Goal: Information Seeking & Learning: Learn about a topic

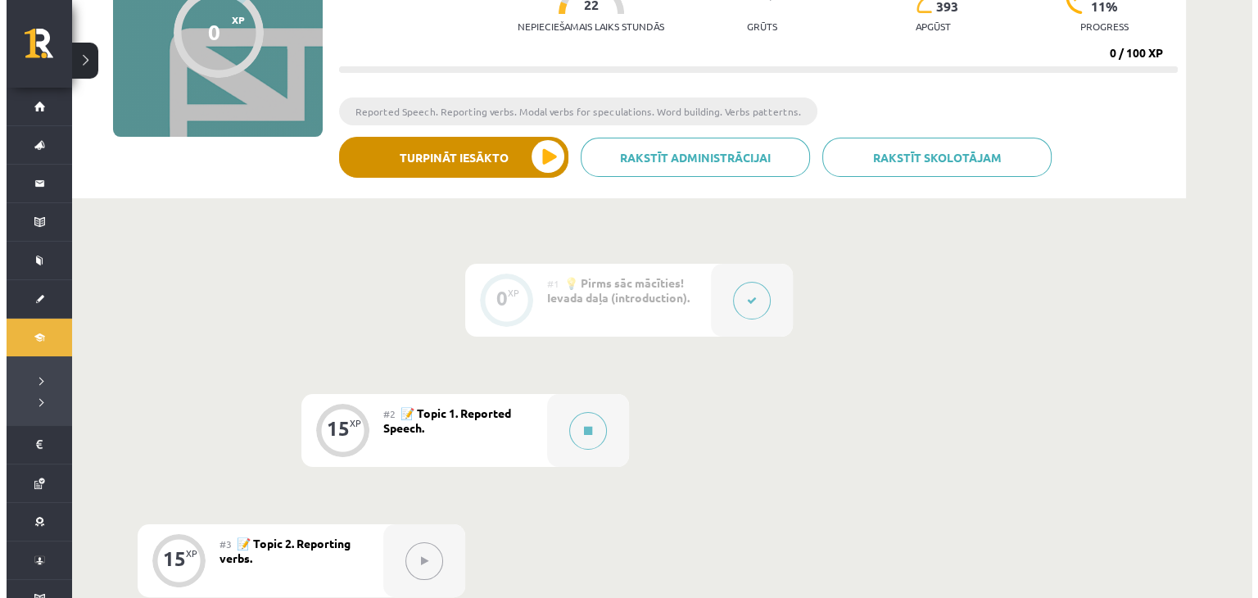
scroll to position [200, 0]
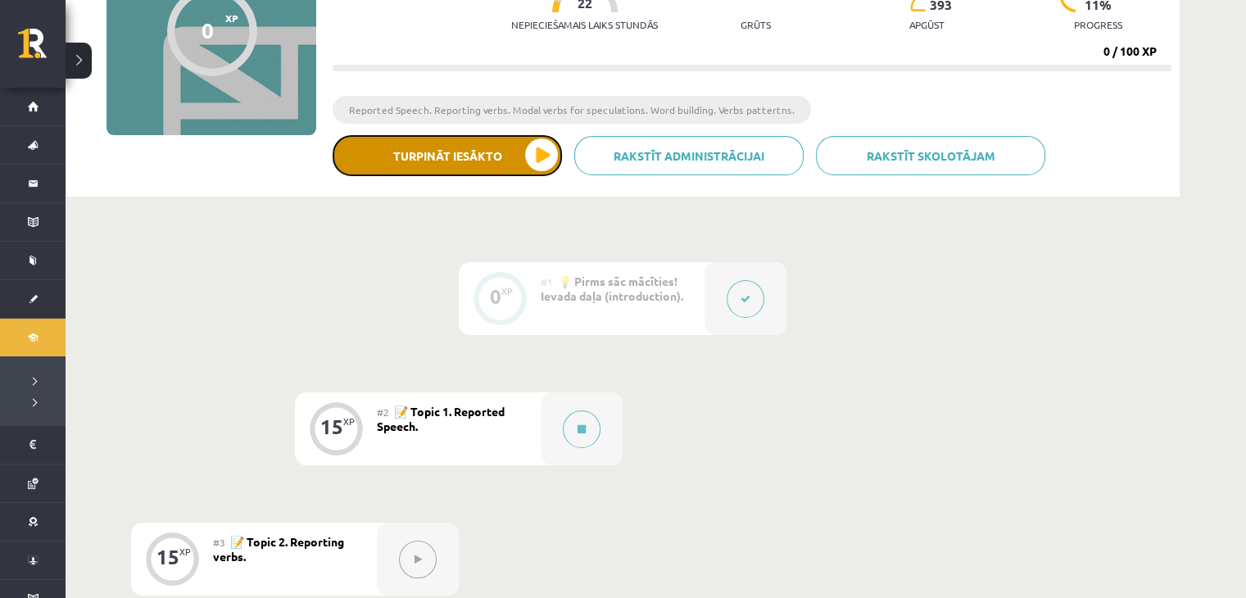
click at [433, 150] on button "Turpināt iesākto" at bounding box center [446, 155] width 229 height 41
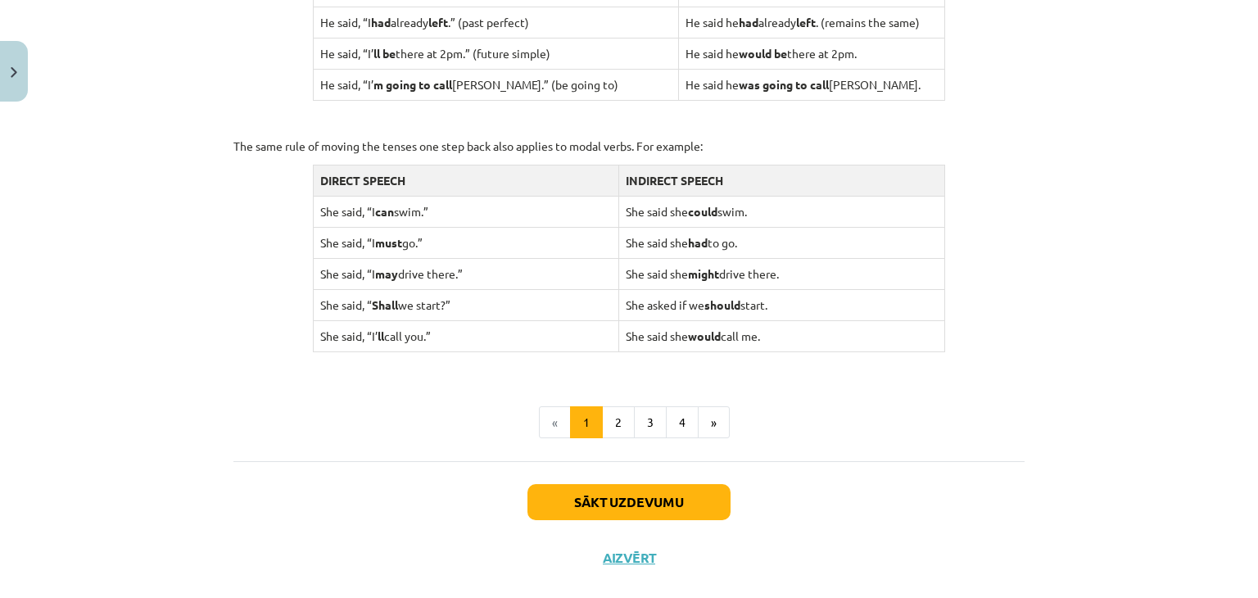
scroll to position [1612, 0]
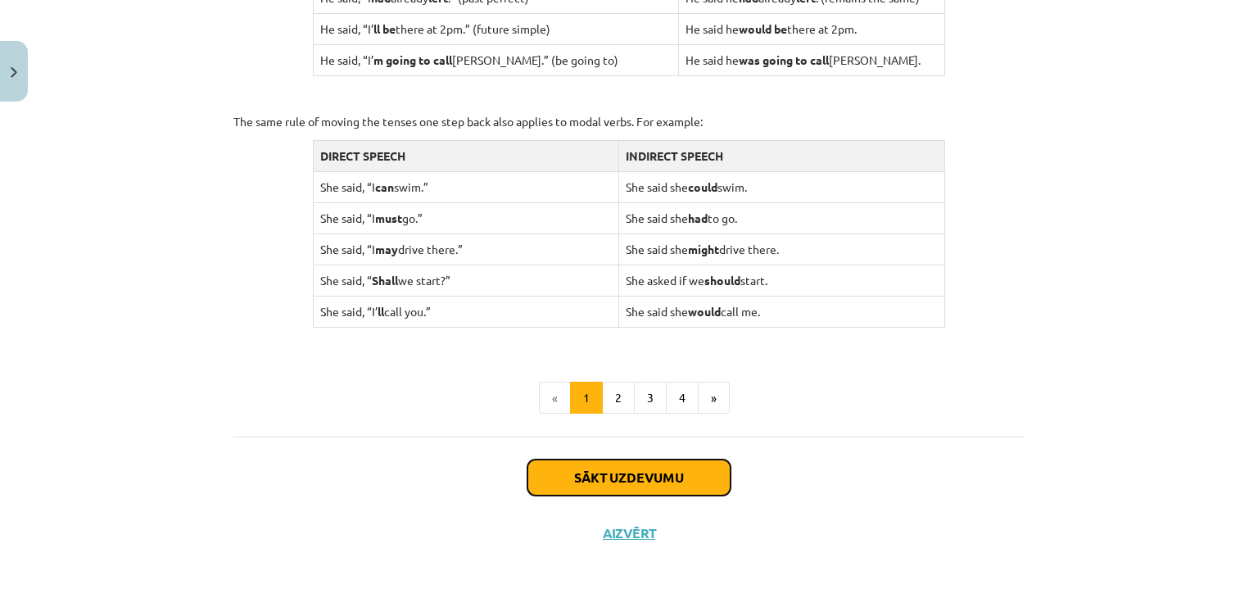
click at [563, 482] on button "Sākt uzdevumu" at bounding box center [628, 477] width 203 height 36
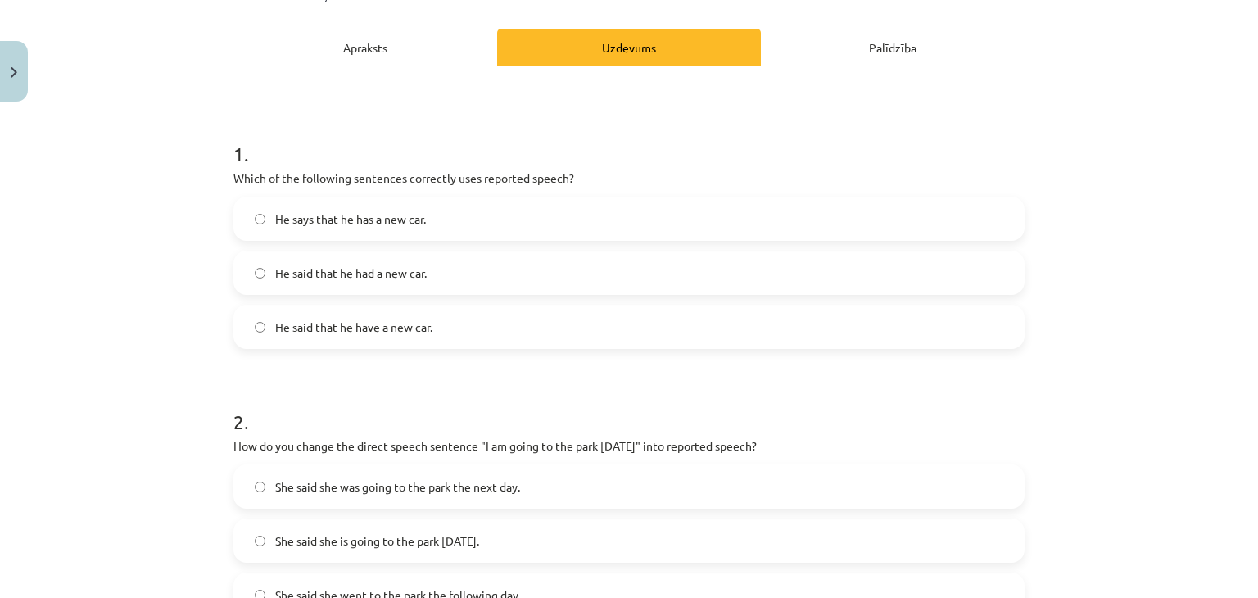
scroll to position [211, 0]
click at [521, 335] on label "He said that he have a new car." at bounding box center [629, 327] width 788 height 41
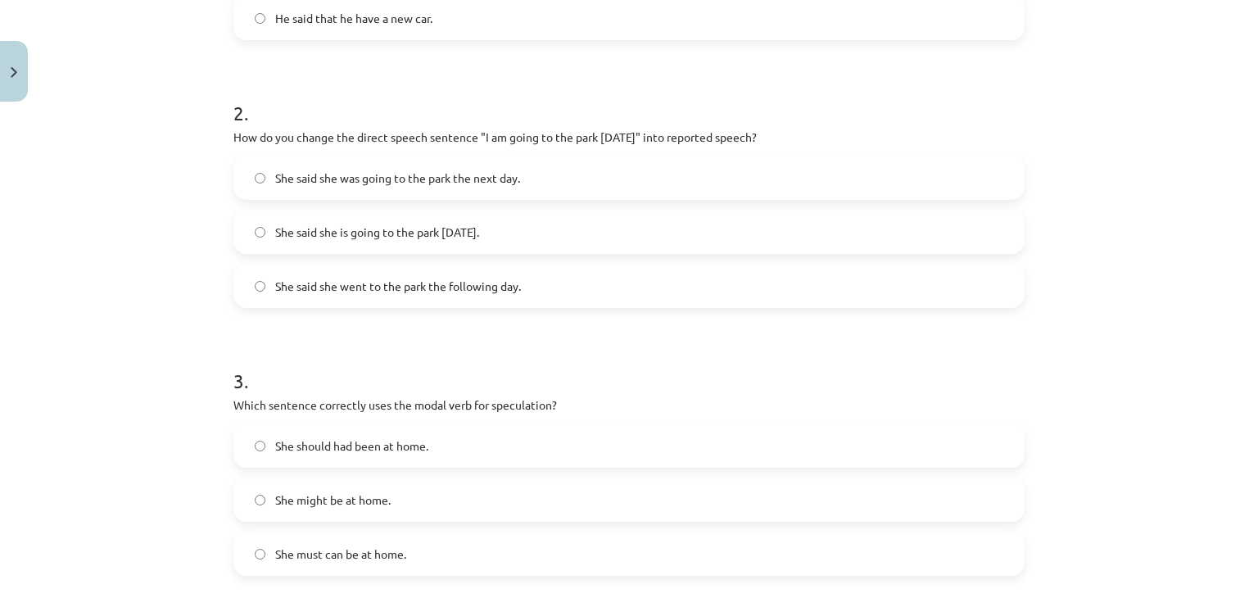
scroll to position [522, 0]
click at [678, 263] on div "She said she went to the park the following day." at bounding box center [628, 285] width 791 height 44
click at [554, 168] on label "She said she was going to the park the next day." at bounding box center [629, 176] width 788 height 41
click at [560, 220] on label "She said she is going to the park tomorrow." at bounding box center [629, 230] width 788 height 41
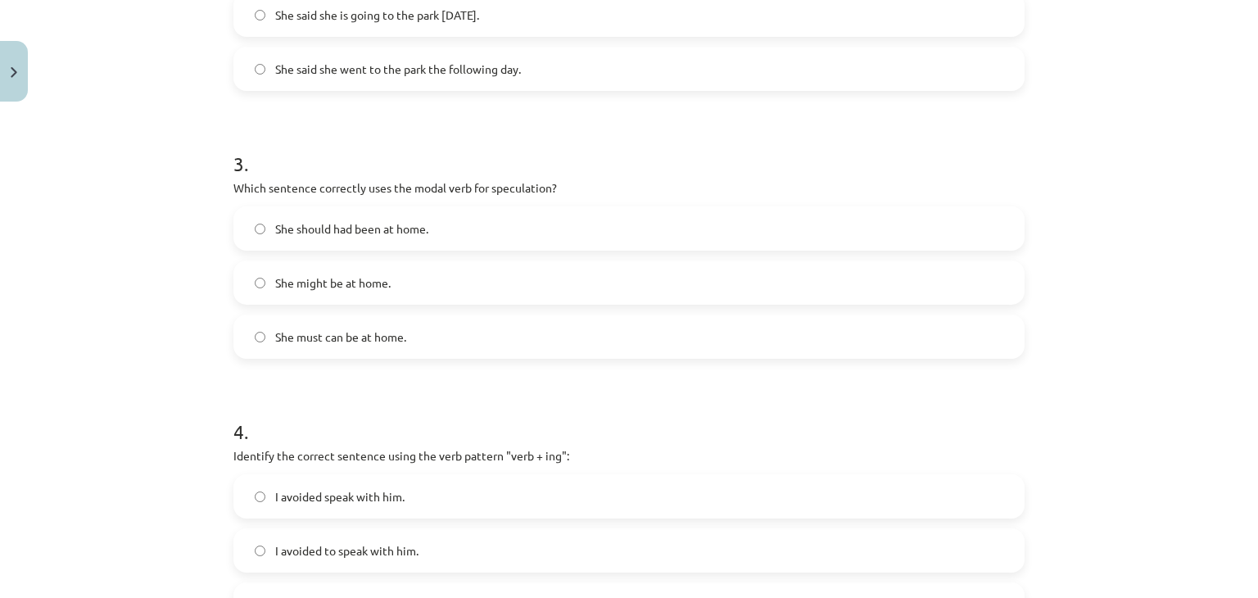
scroll to position [740, 0]
click at [482, 278] on label "She might be at home." at bounding box center [629, 280] width 788 height 41
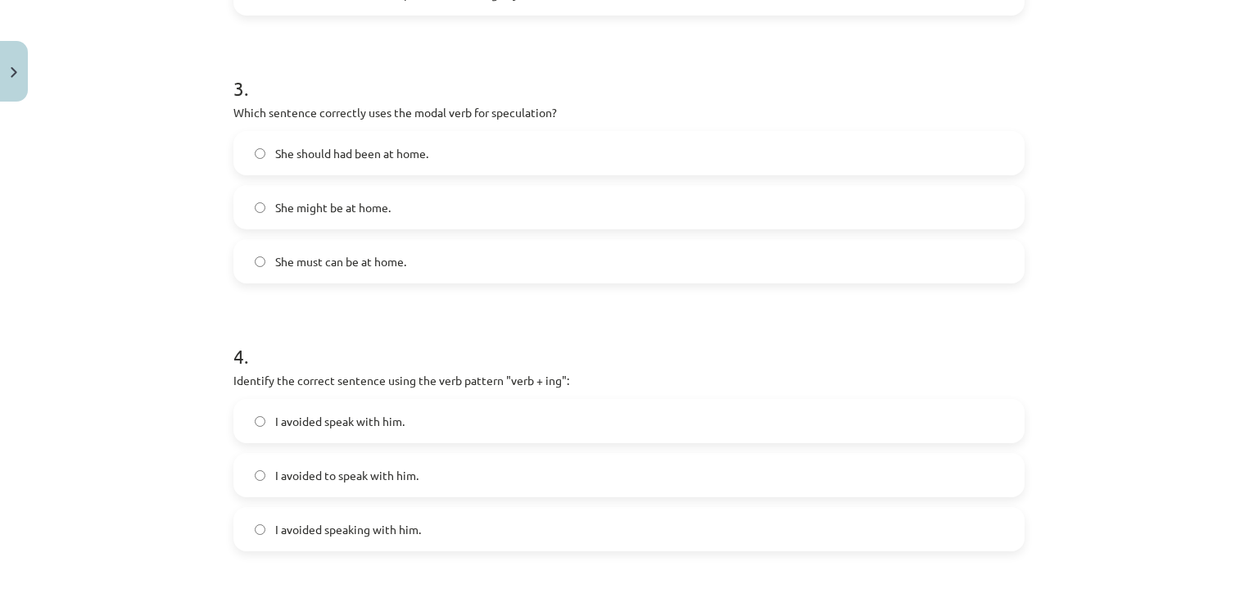
scroll to position [825, 0]
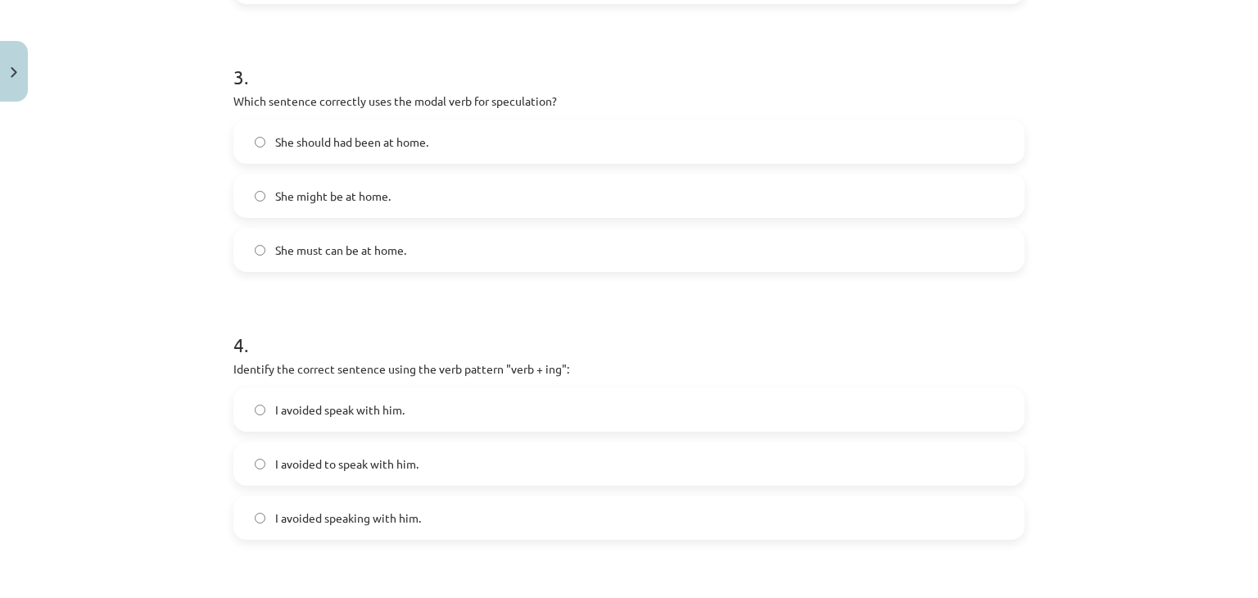
click at [429, 138] on label "She should had been at home." at bounding box center [629, 141] width 788 height 41
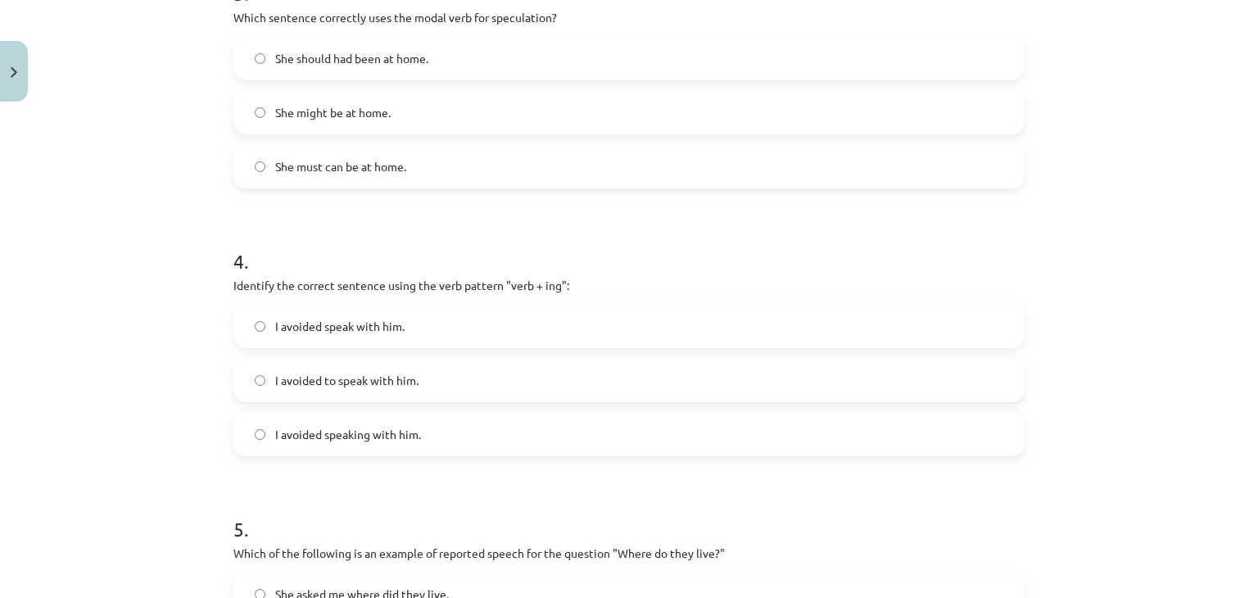
scroll to position [916, 0]
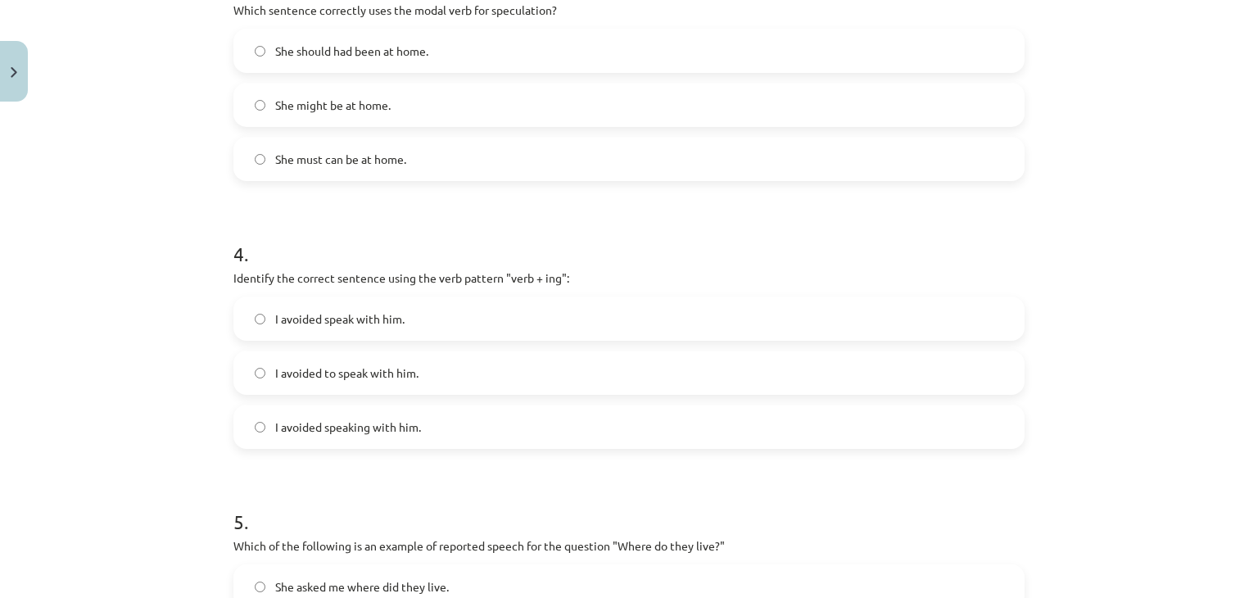
click at [452, 426] on label "I avoided speaking with him." at bounding box center [629, 426] width 788 height 41
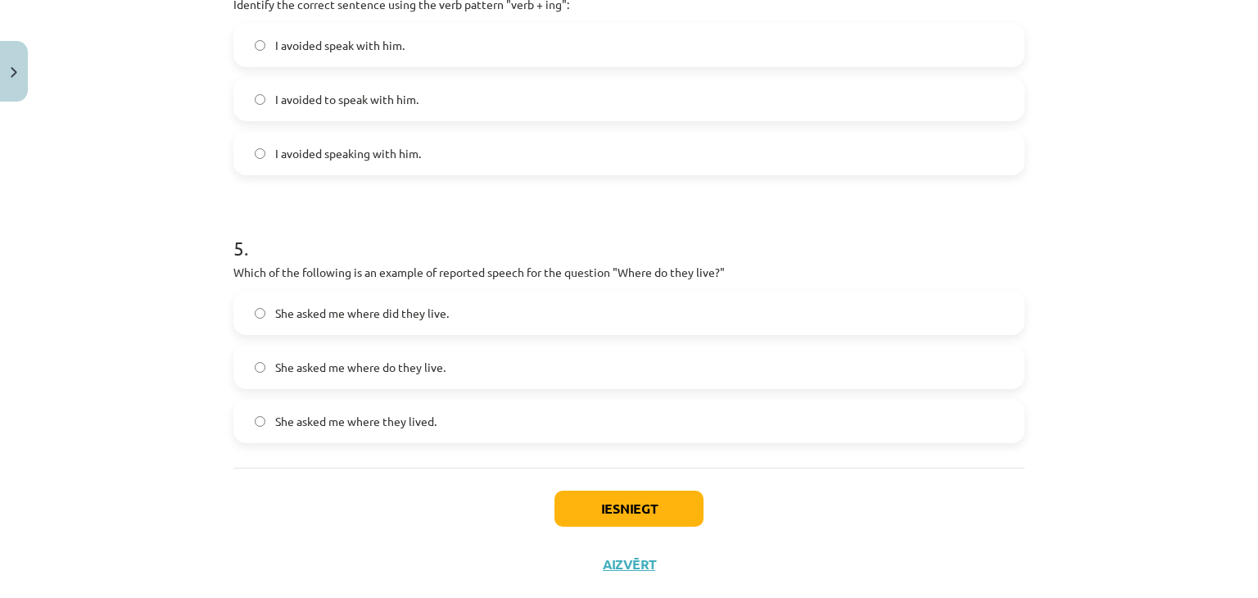
scroll to position [1196, 0]
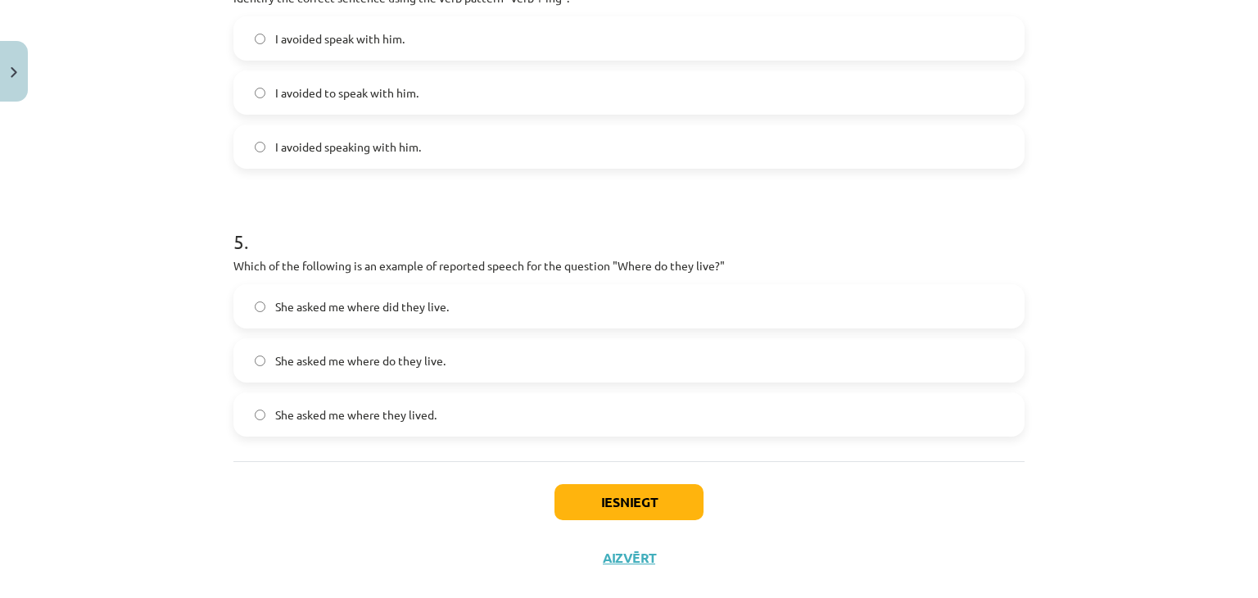
click at [471, 299] on label "She asked me where did they live." at bounding box center [629, 306] width 788 height 41
click at [619, 503] on button "Iesniegt" at bounding box center [628, 502] width 149 height 36
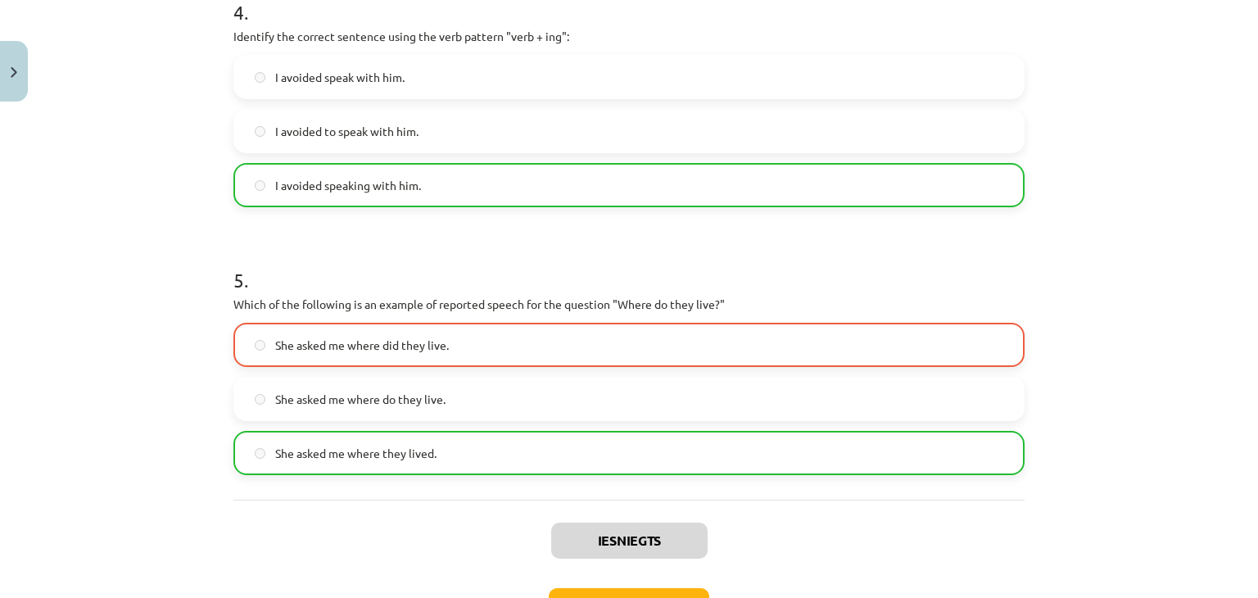
scroll to position [1275, 0]
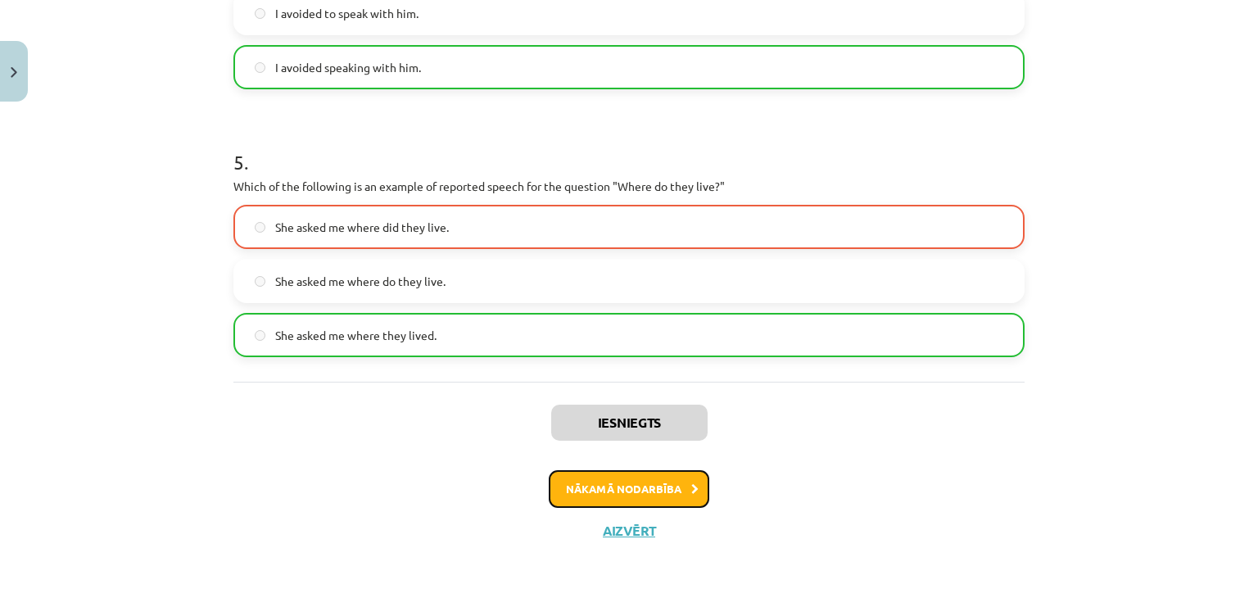
click at [672, 486] on button "Nākamā nodarbība" at bounding box center [629, 489] width 161 height 38
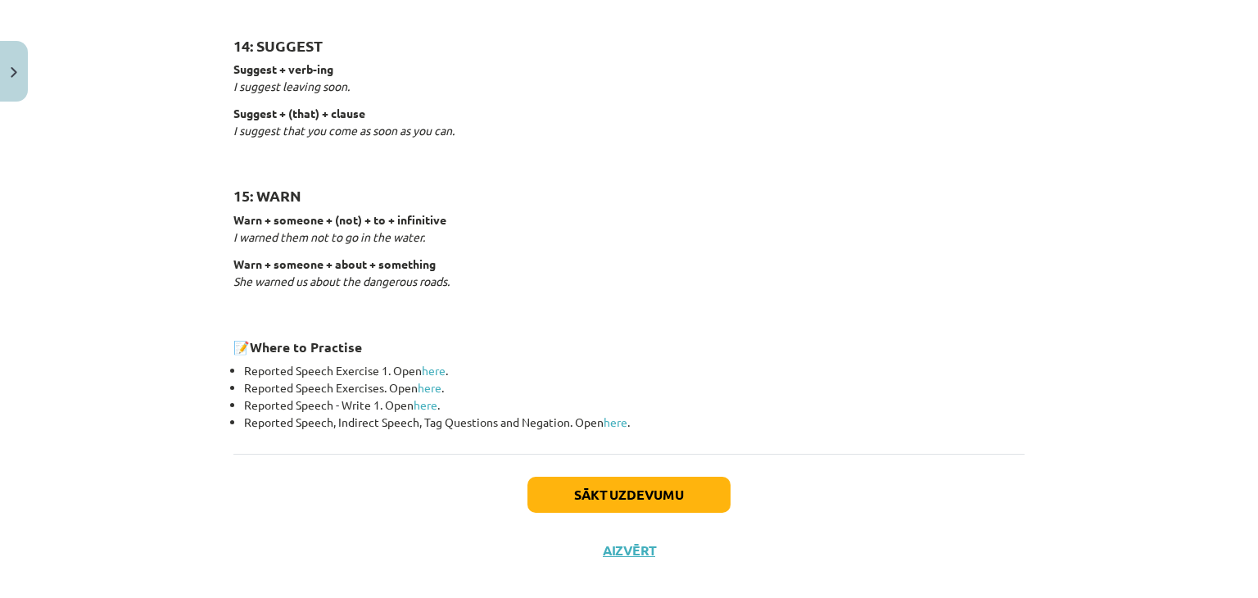
scroll to position [2545, 0]
click at [672, 486] on button "Sākt uzdevumu" at bounding box center [628, 493] width 203 height 36
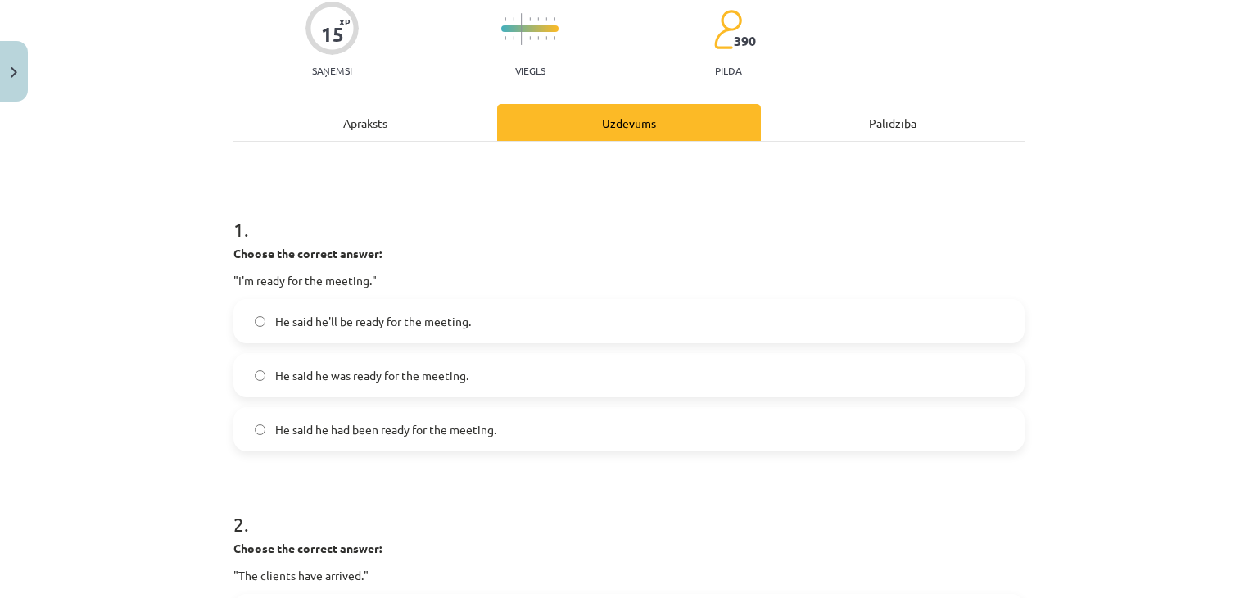
scroll to position [141, 0]
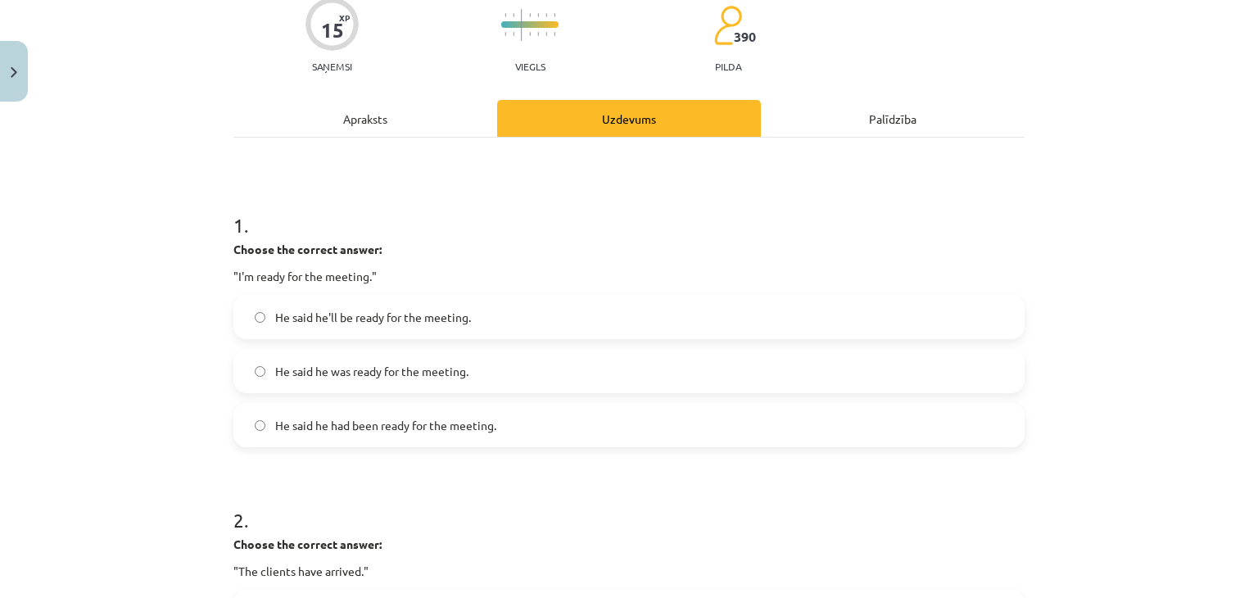
click at [513, 371] on label "He said he was ready for the meeting." at bounding box center [629, 371] width 788 height 41
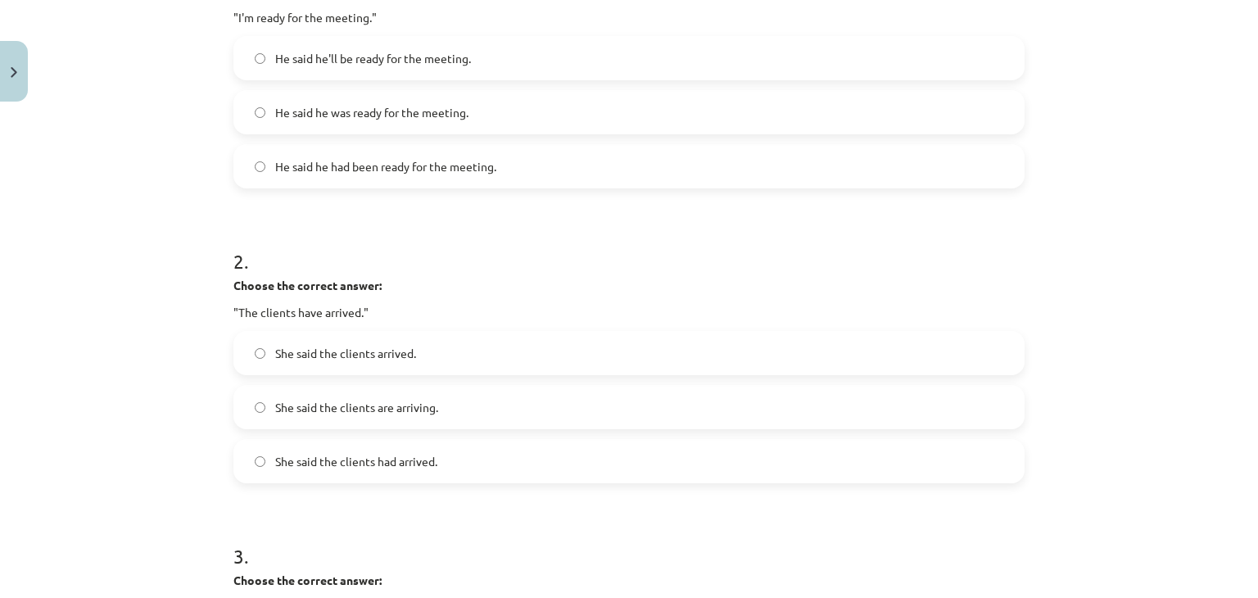
scroll to position [402, 0]
click at [491, 469] on label "She said the clients had arrived." at bounding box center [629, 458] width 788 height 41
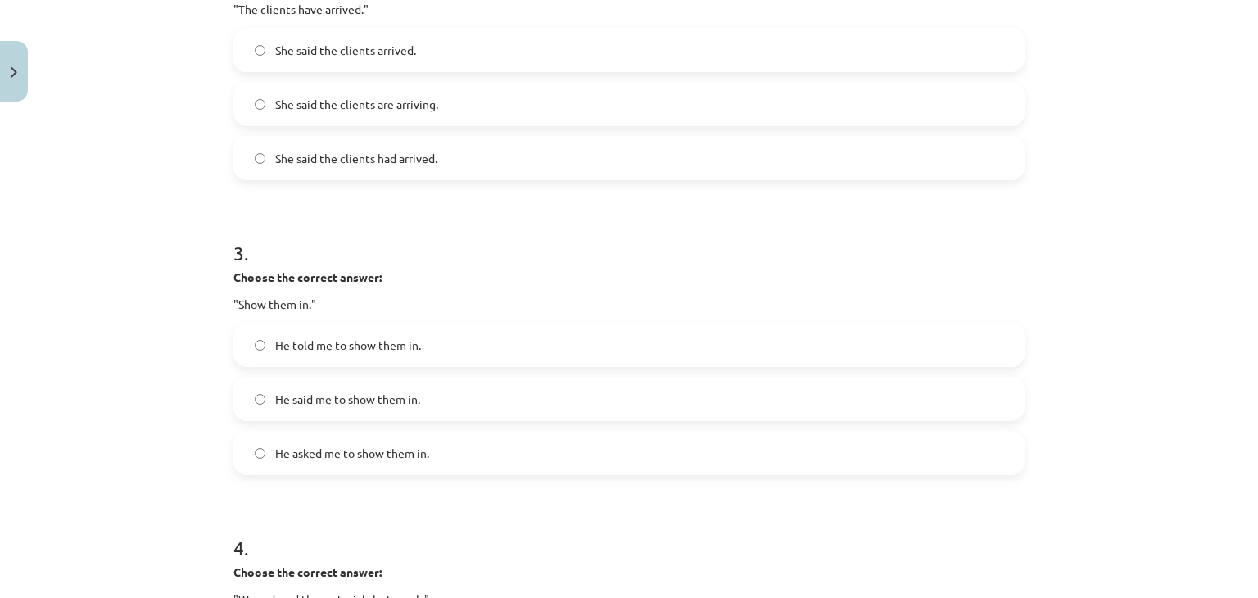
click at [482, 338] on label "He told me to show them in." at bounding box center [629, 344] width 788 height 41
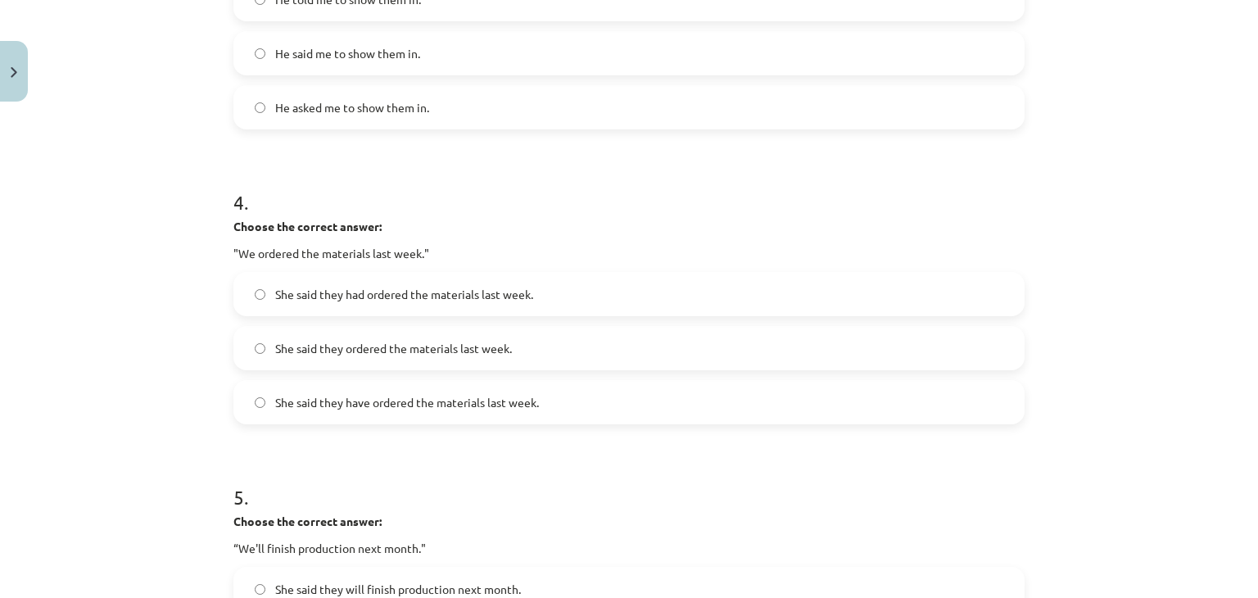
scroll to position [1052, 0]
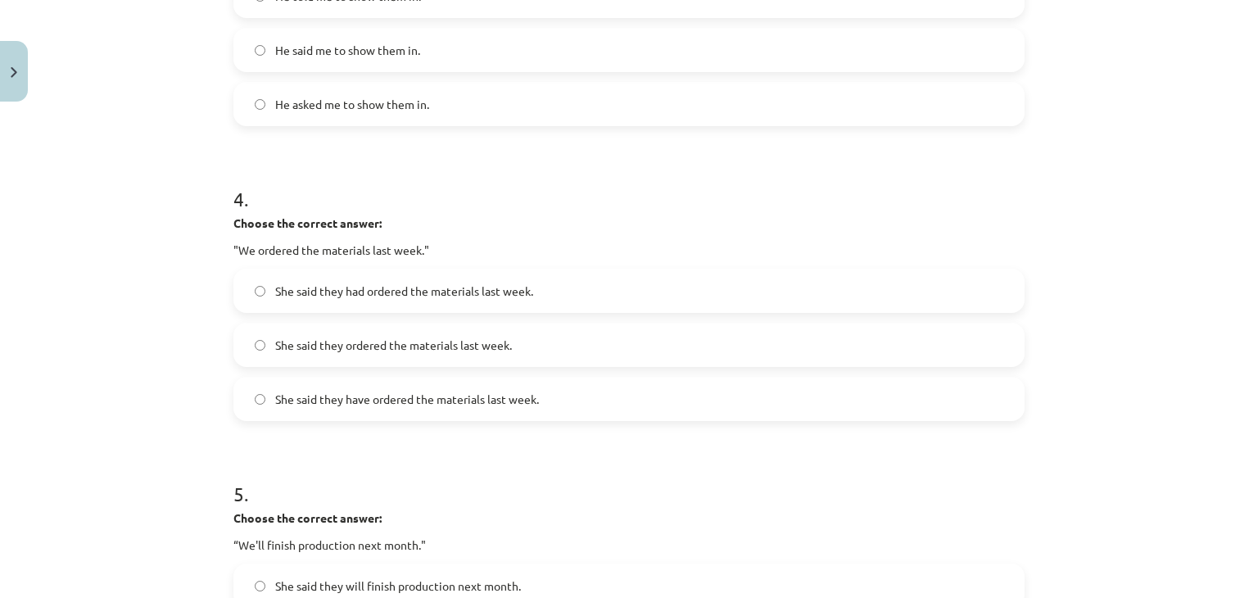
click at [505, 288] on span "She said they had ordered the materials last week." at bounding box center [404, 291] width 258 height 17
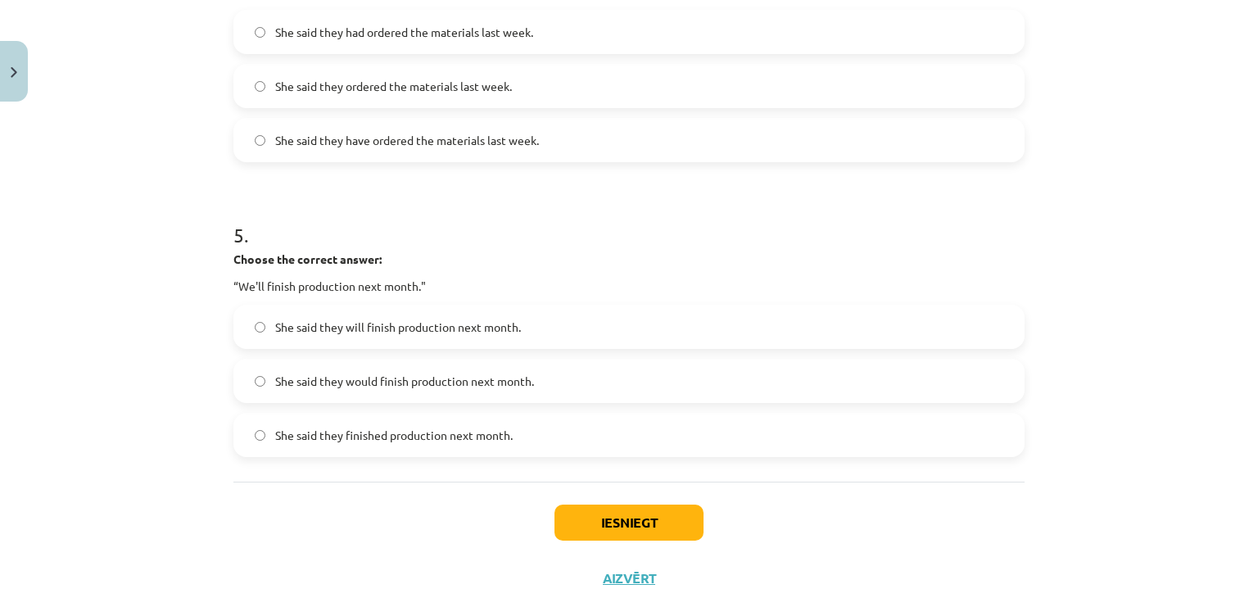
scroll to position [1312, 0]
click at [518, 322] on label "She said they will finish production next month." at bounding box center [629, 325] width 788 height 41
click at [596, 512] on button "Iesniegt" at bounding box center [628, 521] width 149 height 36
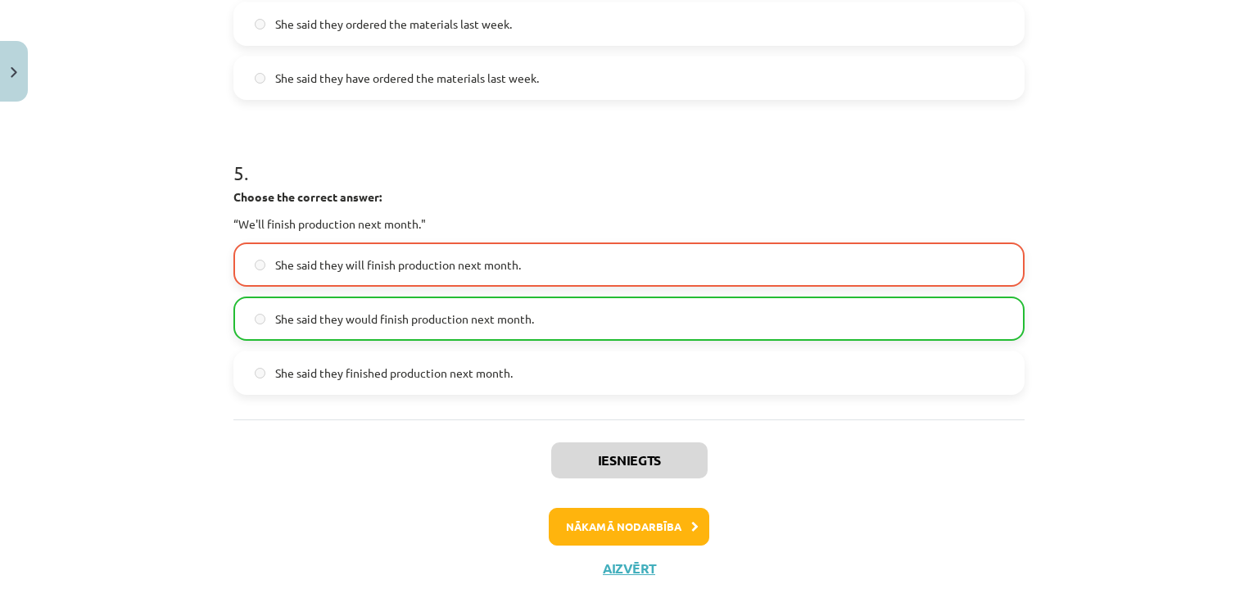
scroll to position [1411, 0]
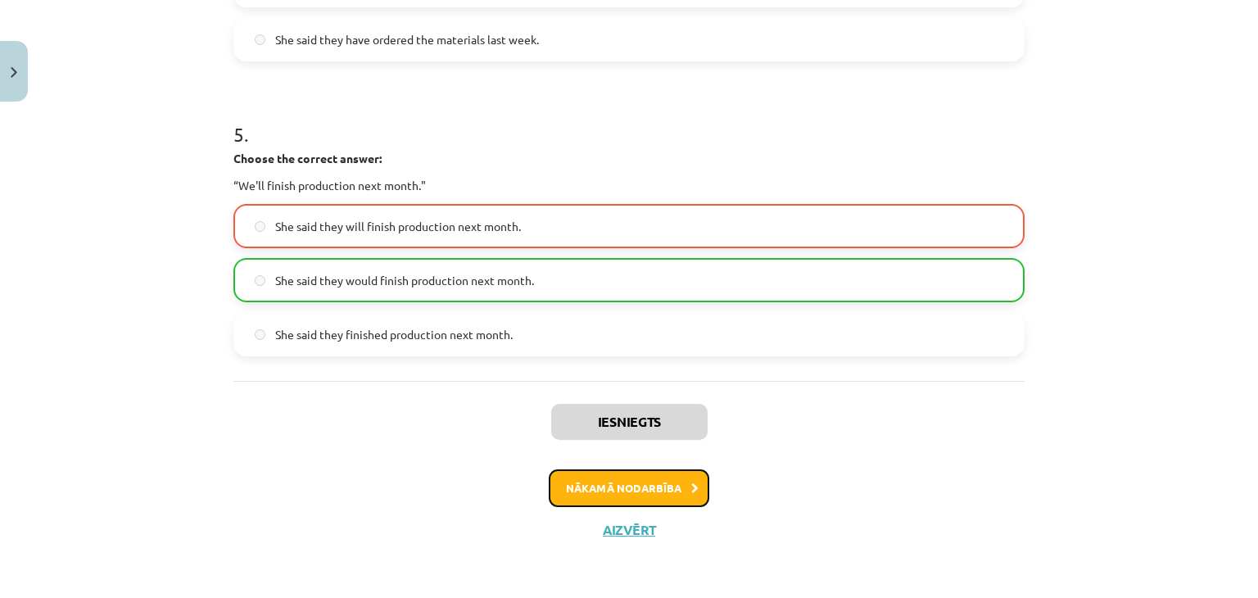
click at [620, 488] on button "Nākamā nodarbība" at bounding box center [629, 488] width 161 height 38
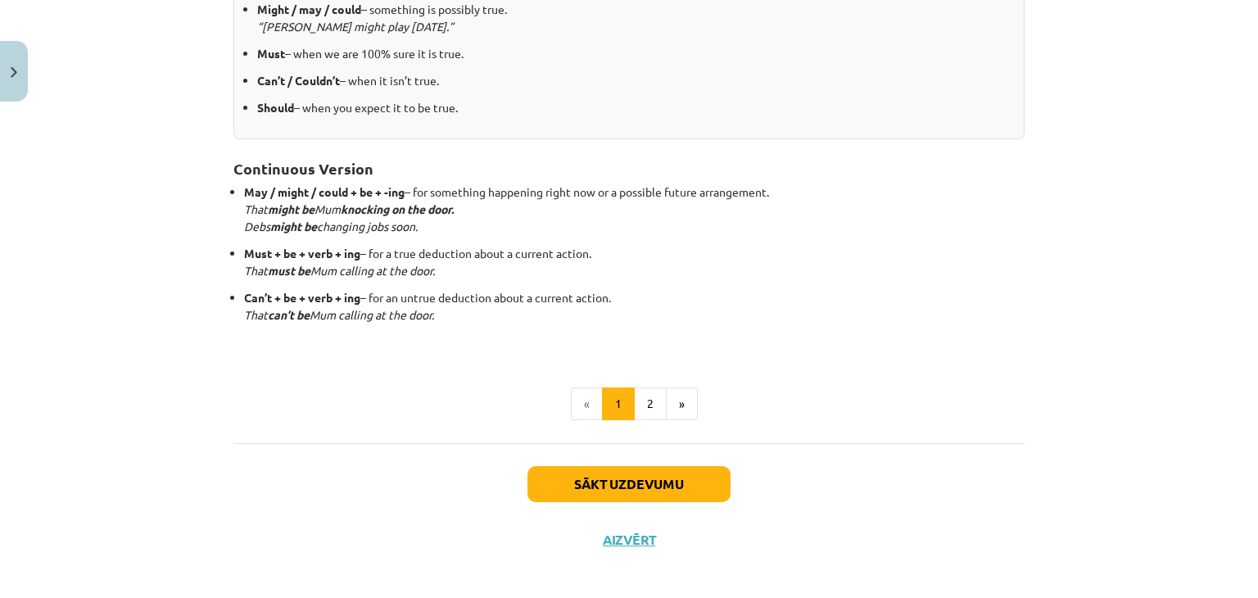
scroll to position [420, 0]
click at [620, 472] on button "Sākt uzdevumu" at bounding box center [628, 483] width 203 height 36
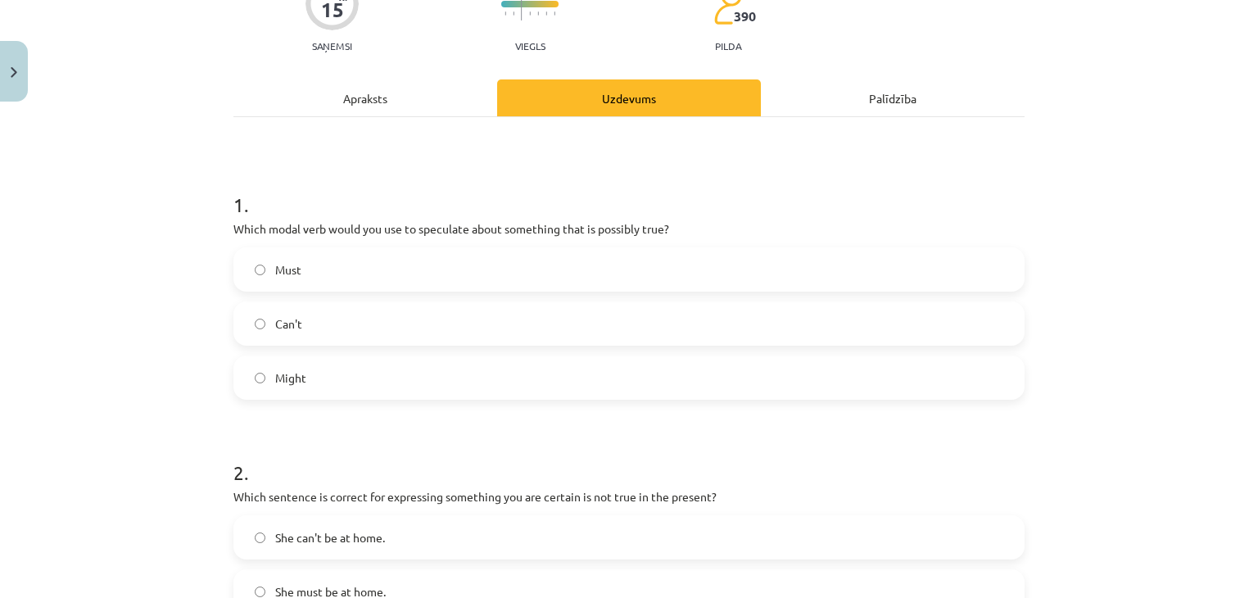
scroll to position [162, 0]
click at [522, 272] on label "Must" at bounding box center [629, 268] width 788 height 41
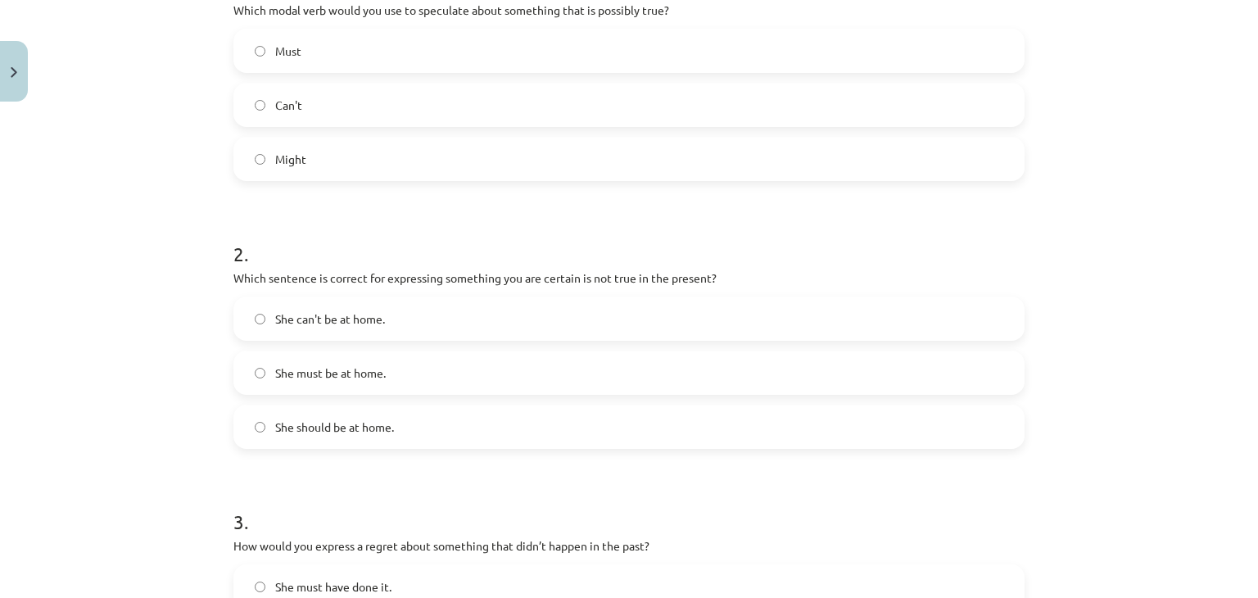
scroll to position [381, 0]
click at [672, 313] on label "She can't be at home." at bounding box center [629, 317] width 788 height 41
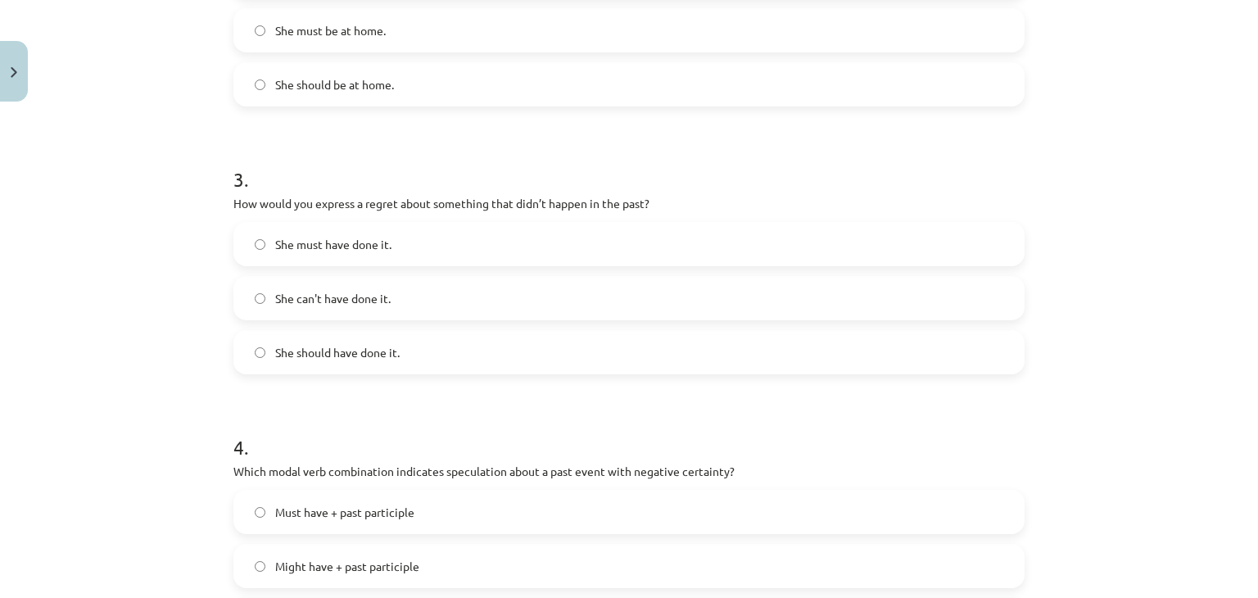
scroll to position [726, 0]
click at [498, 297] on label "She can't have done it." at bounding box center [629, 294] width 788 height 41
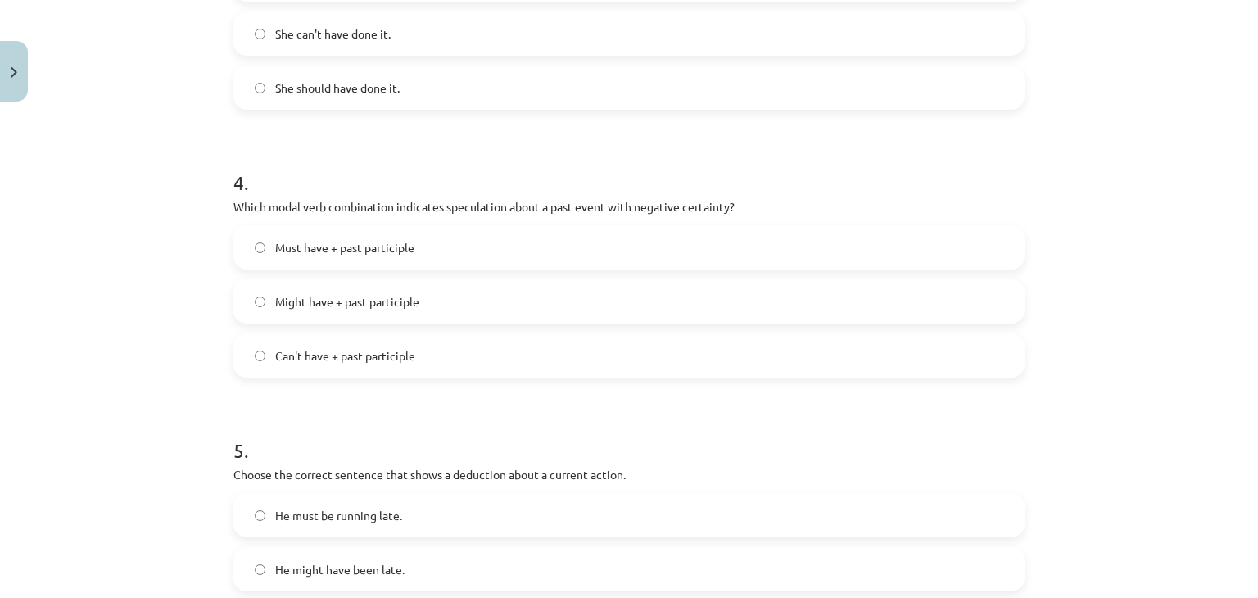
scroll to position [988, 0]
click at [473, 355] on label "Can't have + past participle" at bounding box center [629, 353] width 788 height 41
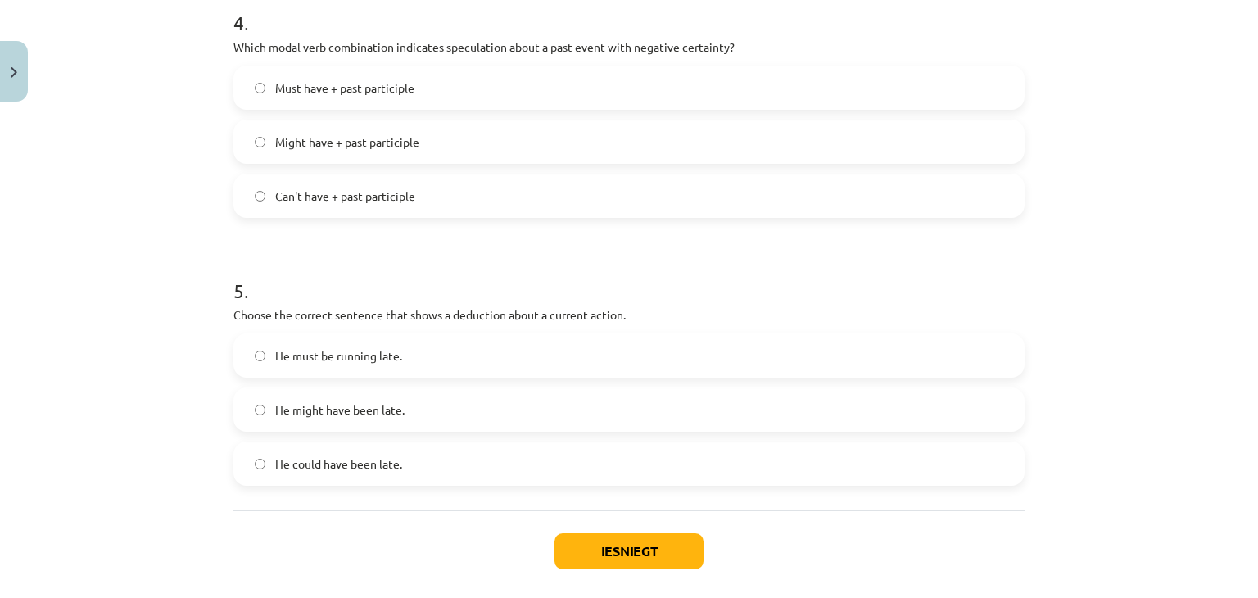
scroll to position [1159, 0]
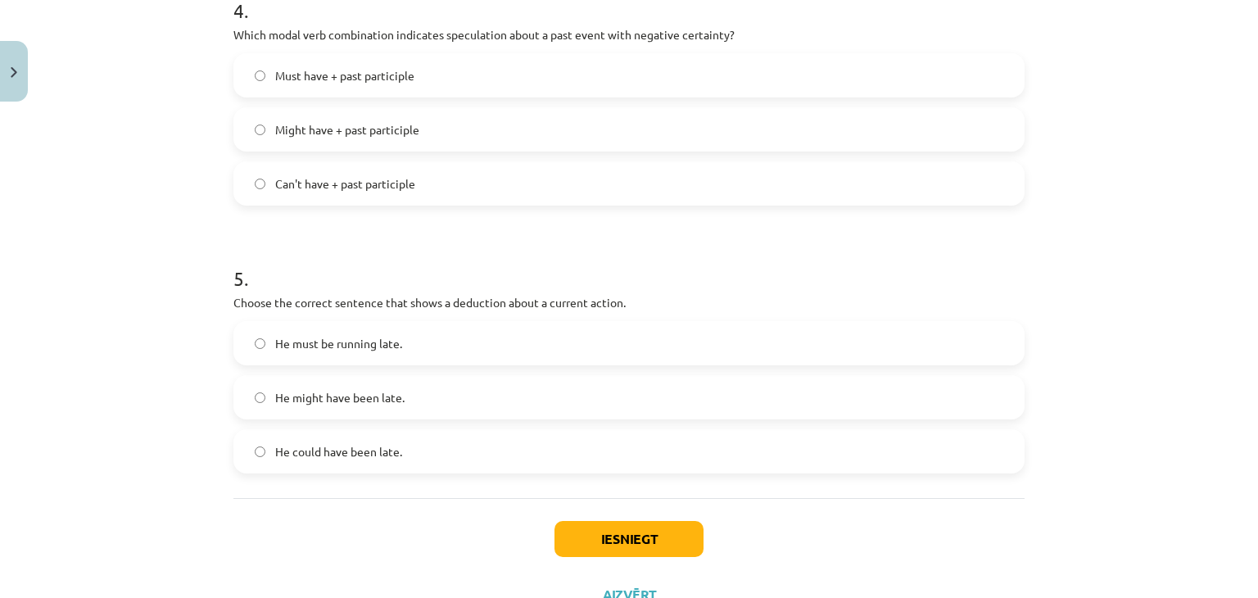
click at [465, 346] on label "He must be running late." at bounding box center [629, 343] width 788 height 41
click at [624, 540] on button "Iesniegt" at bounding box center [628, 539] width 149 height 36
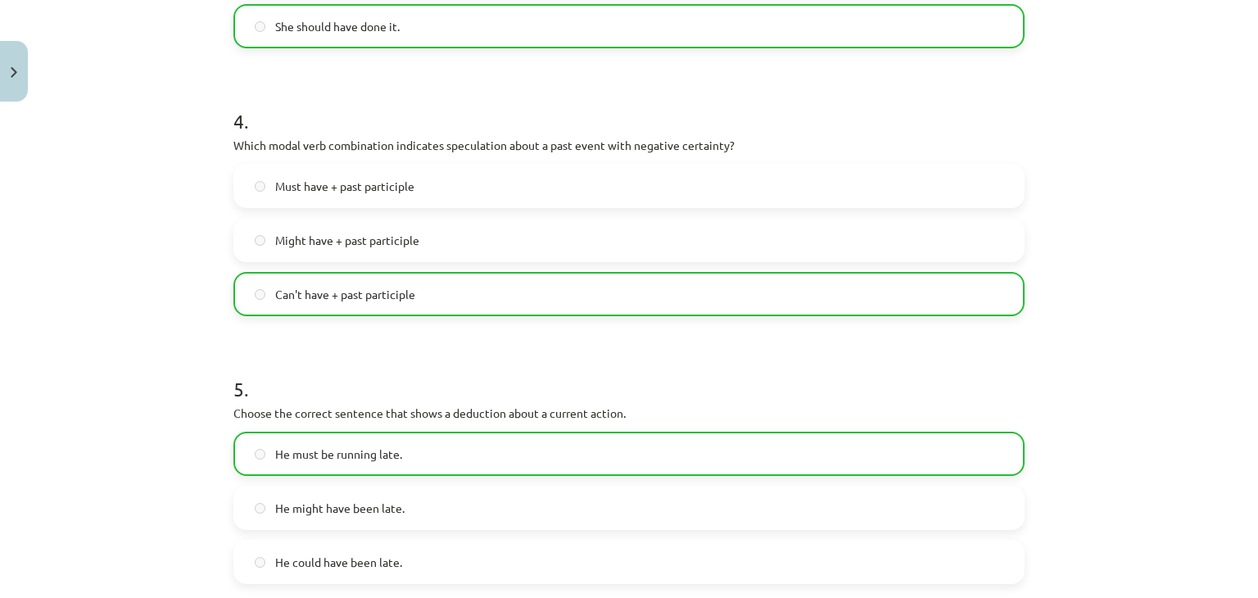
scroll to position [1275, 0]
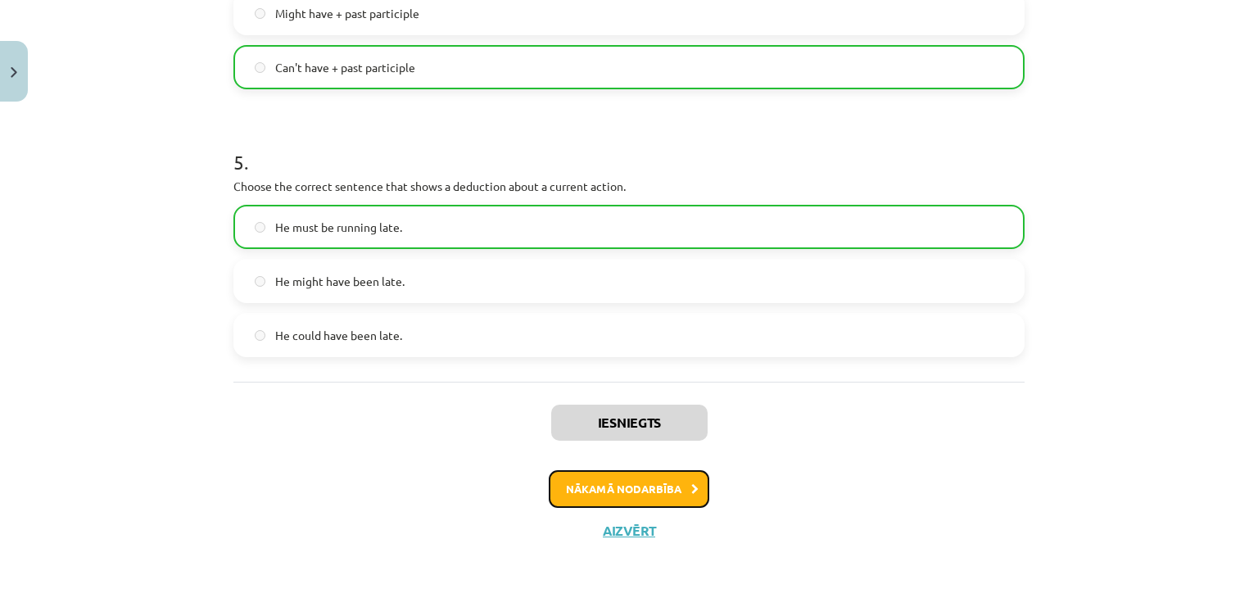
click at [636, 489] on button "Nākamā nodarbība" at bounding box center [629, 489] width 161 height 38
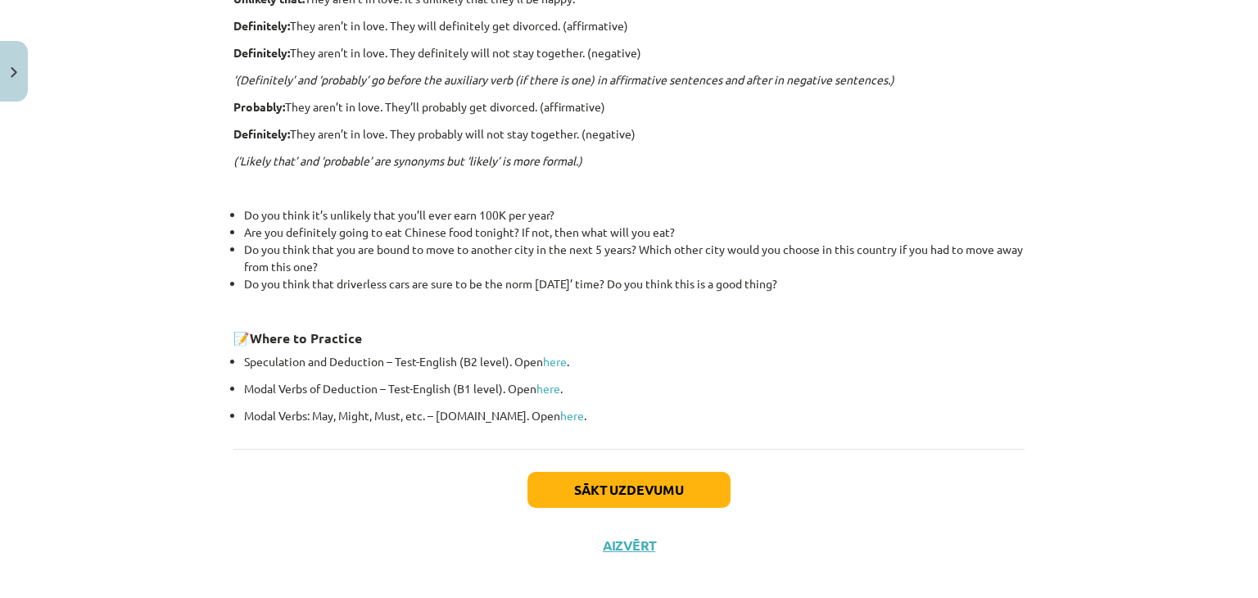
scroll to position [531, 0]
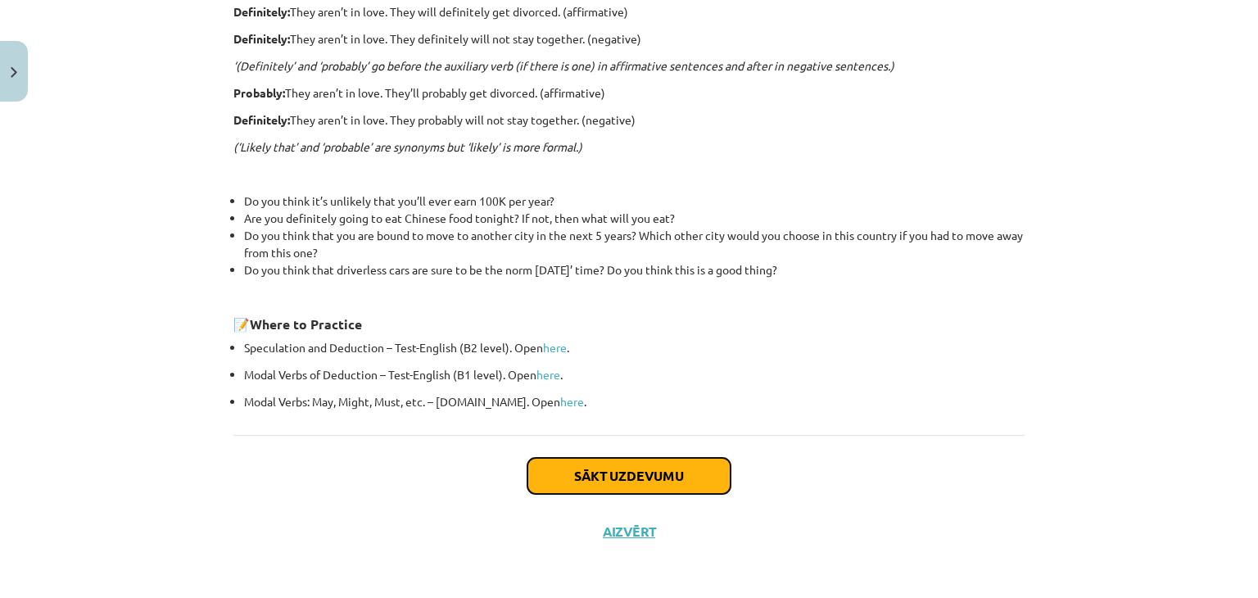
click at [641, 464] on button "Sākt uzdevumu" at bounding box center [628, 476] width 203 height 36
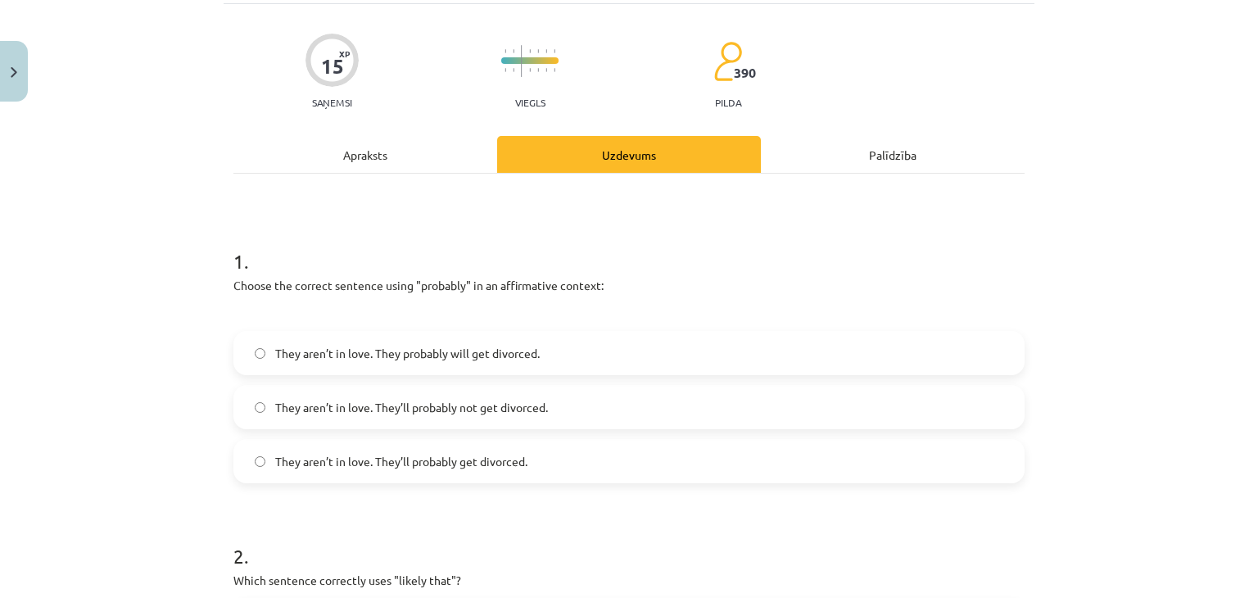
scroll to position [41, 0]
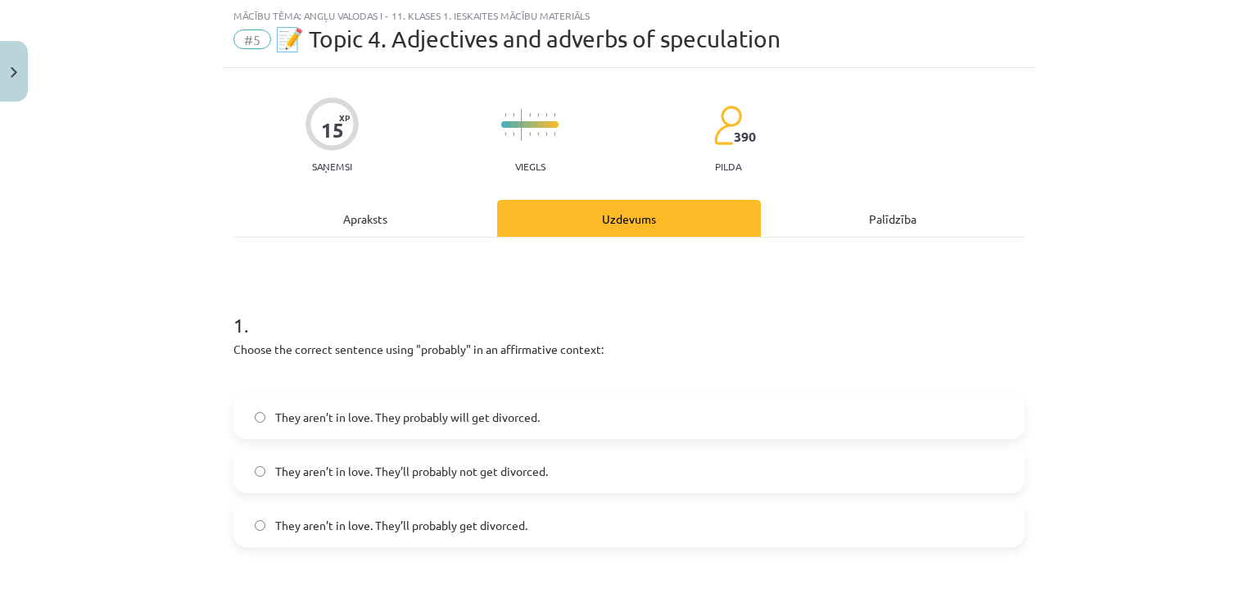
click at [623, 538] on label "They aren’t in love. They’ll probably get divorced." at bounding box center [629, 524] width 788 height 41
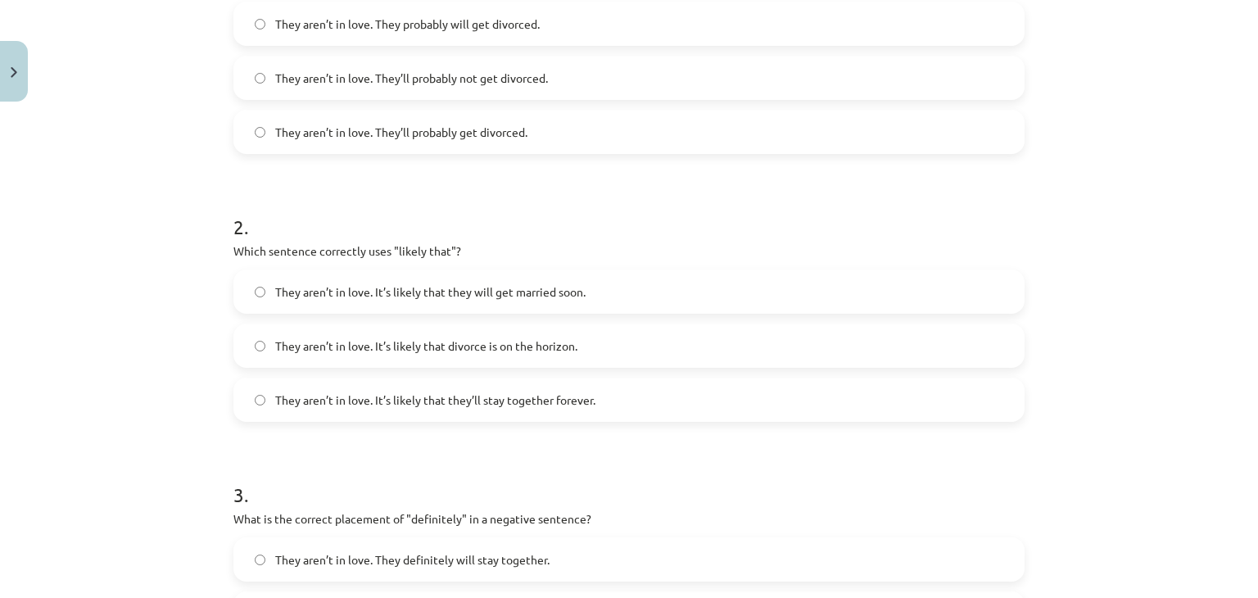
scroll to position [435, 0]
click at [662, 349] on label "They aren’t in love. It’s likely that divorce is on the horizon." at bounding box center [629, 344] width 788 height 41
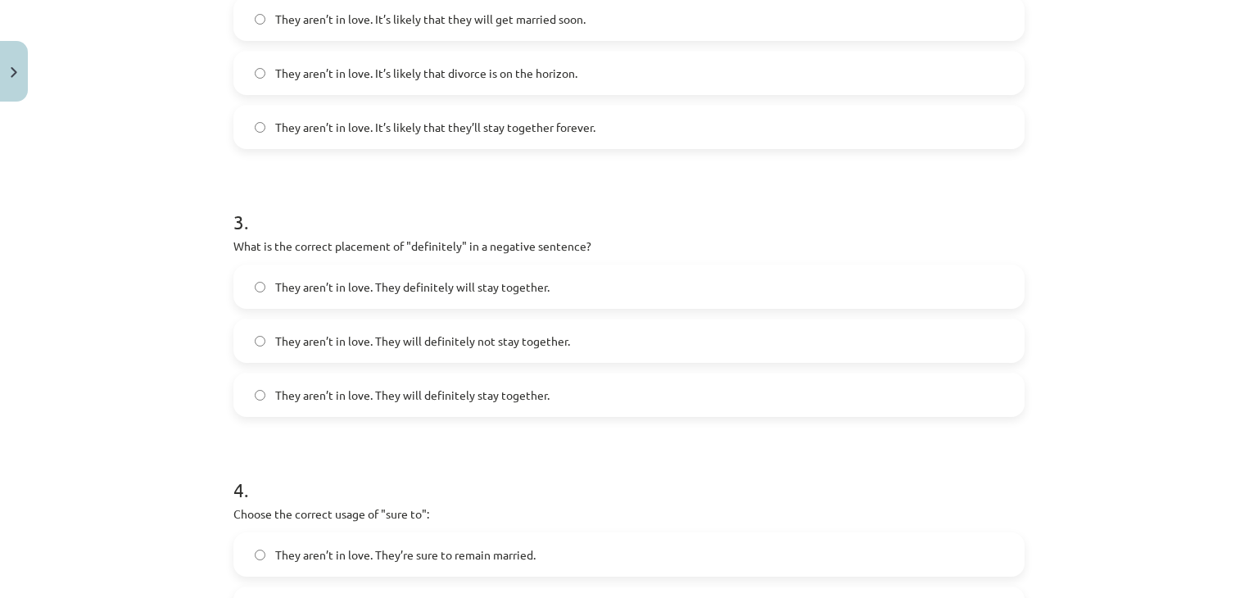
scroll to position [712, 0]
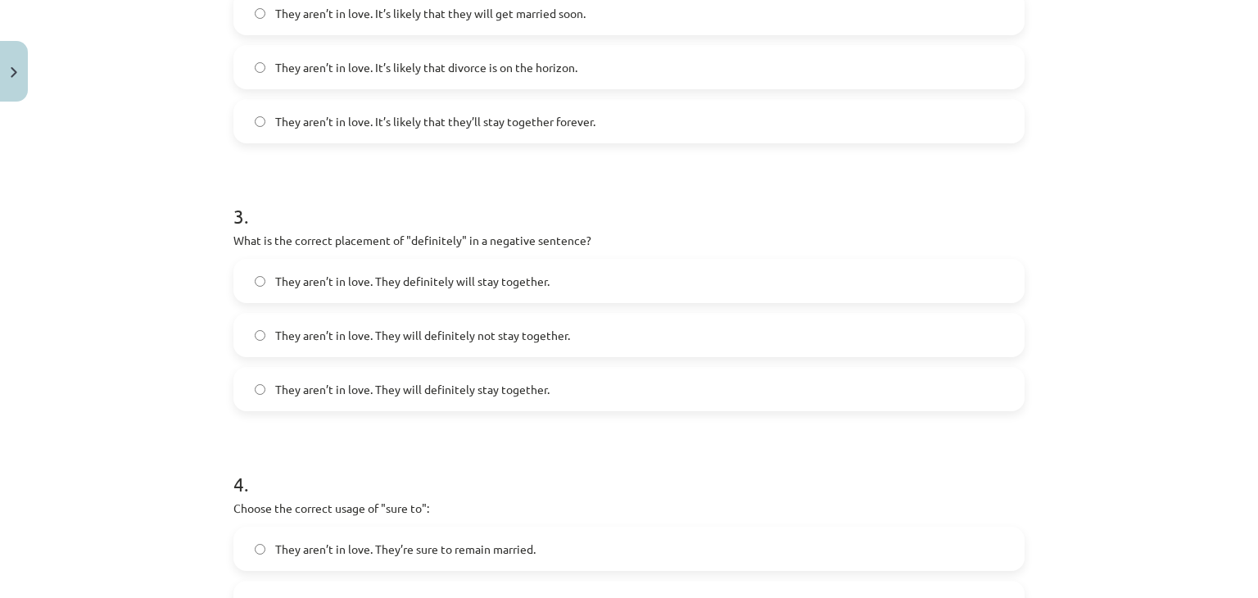
click at [620, 340] on label "They aren’t in love. They will definitely not stay together." at bounding box center [629, 334] width 788 height 41
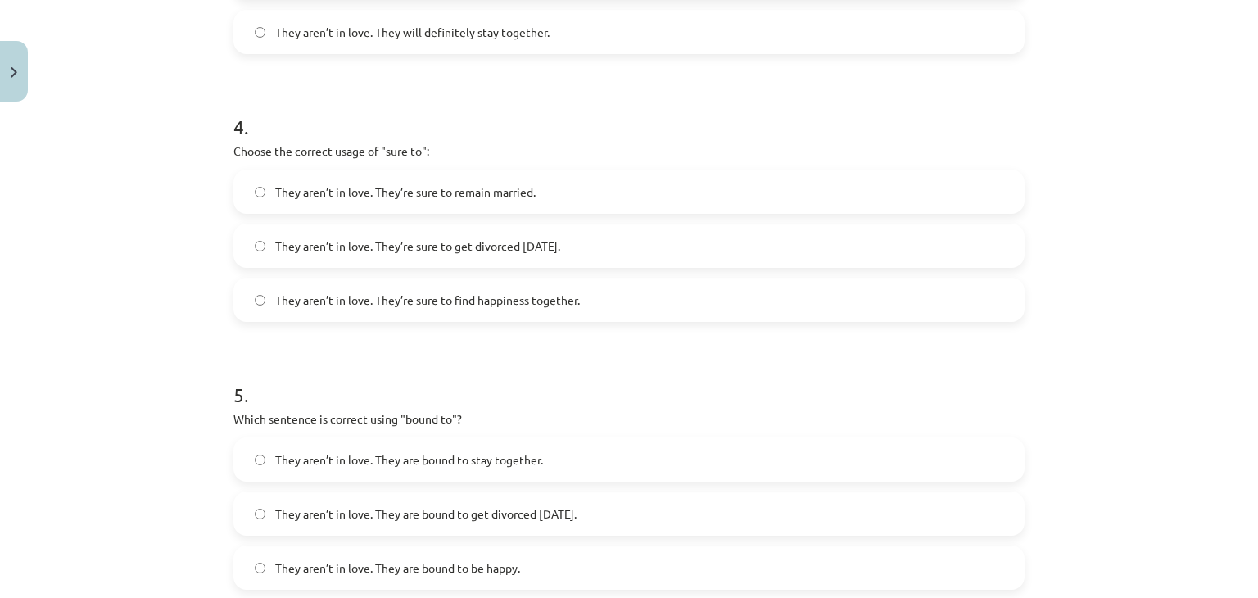
scroll to position [1070, 0]
click at [667, 248] on label "They aren’t in love. They’re sure to get divorced within six months." at bounding box center [629, 244] width 788 height 41
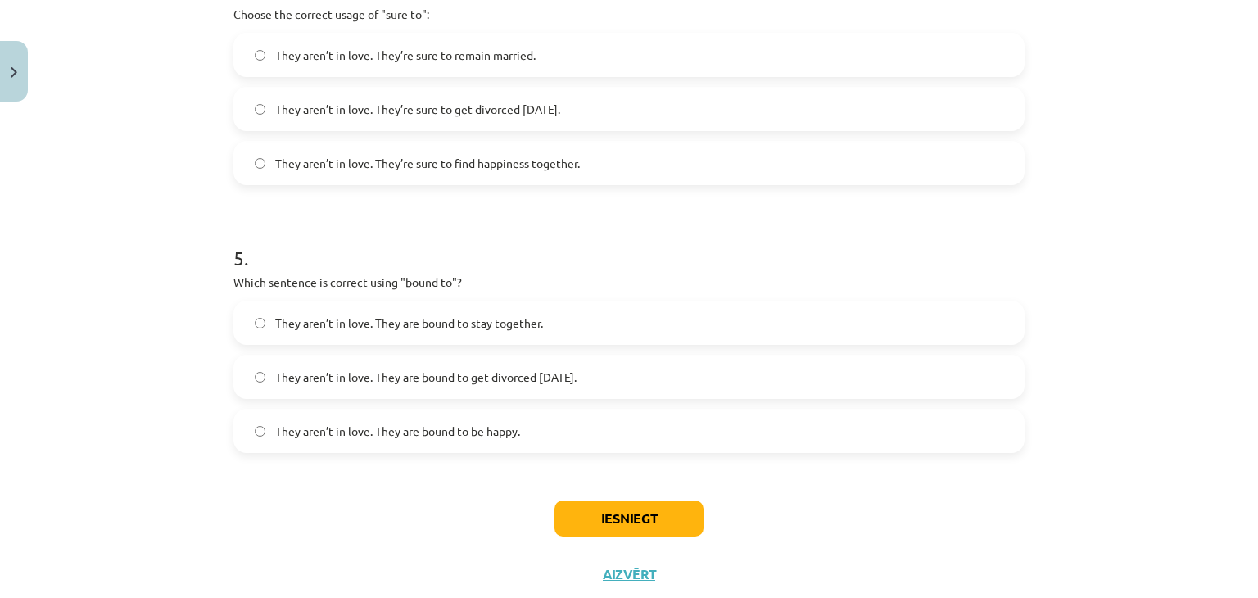
scroll to position [1235, 0]
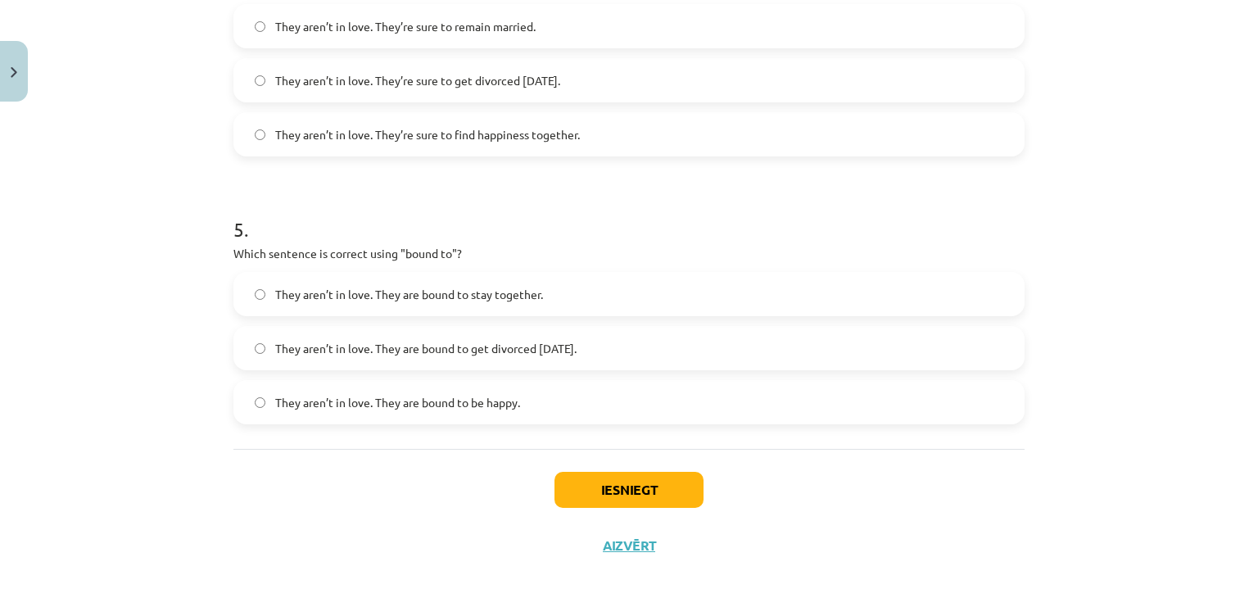
click at [586, 355] on label "They aren’t in love. They are bound to get divorced within six months." at bounding box center [629, 348] width 788 height 41
click at [636, 493] on button "Iesniegt" at bounding box center [628, 490] width 149 height 36
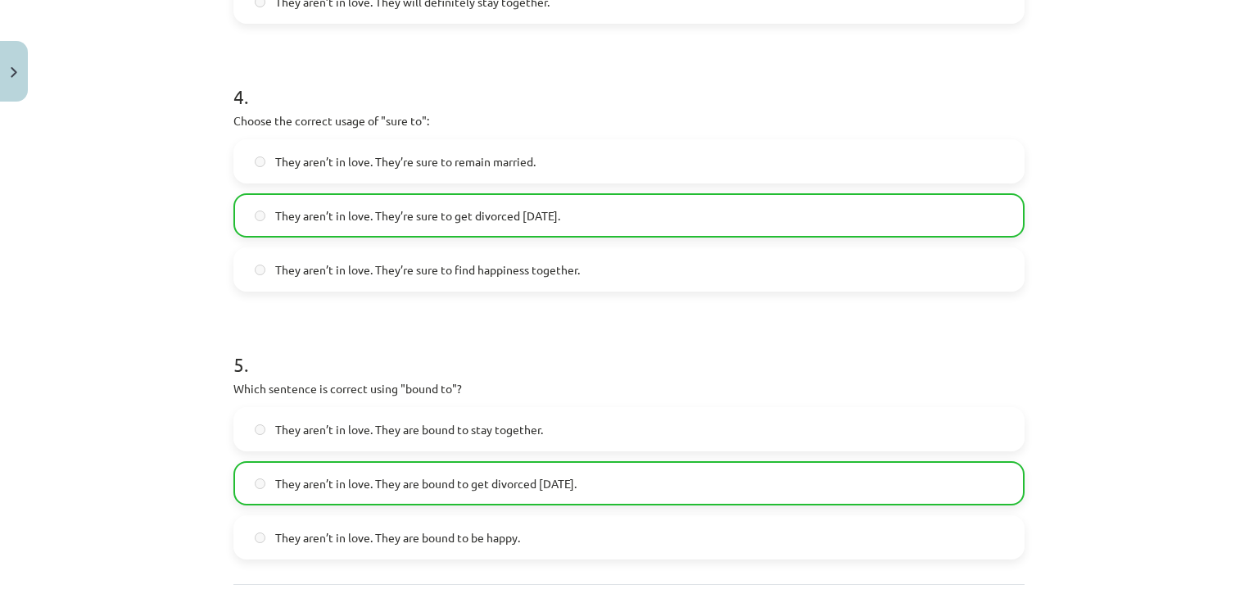
scroll to position [1303, 0]
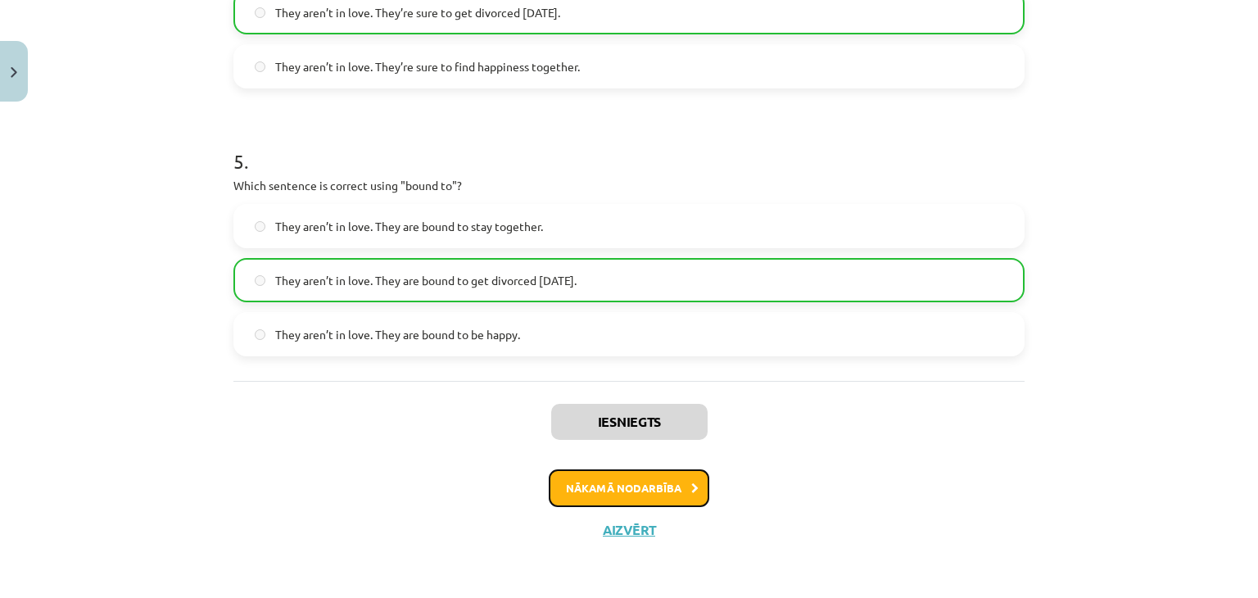
click at [633, 485] on button "Nākamā nodarbība" at bounding box center [629, 488] width 161 height 38
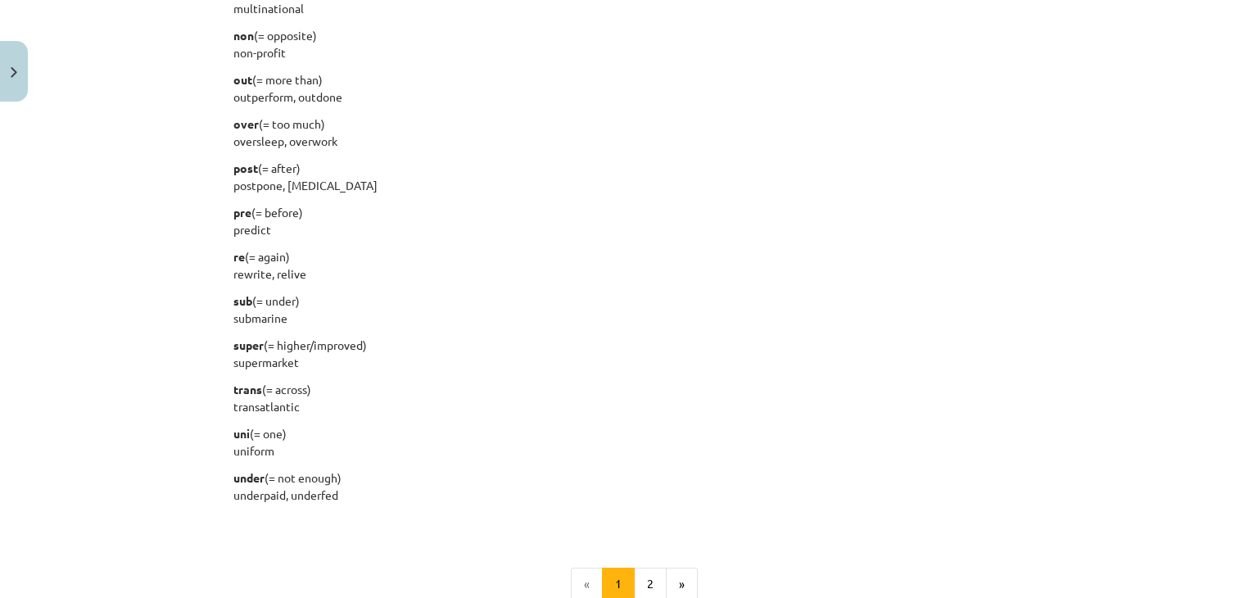
scroll to position [1888, 0]
click at [429, 183] on p "post (= after) postpone, postnatal" at bounding box center [628, 175] width 791 height 34
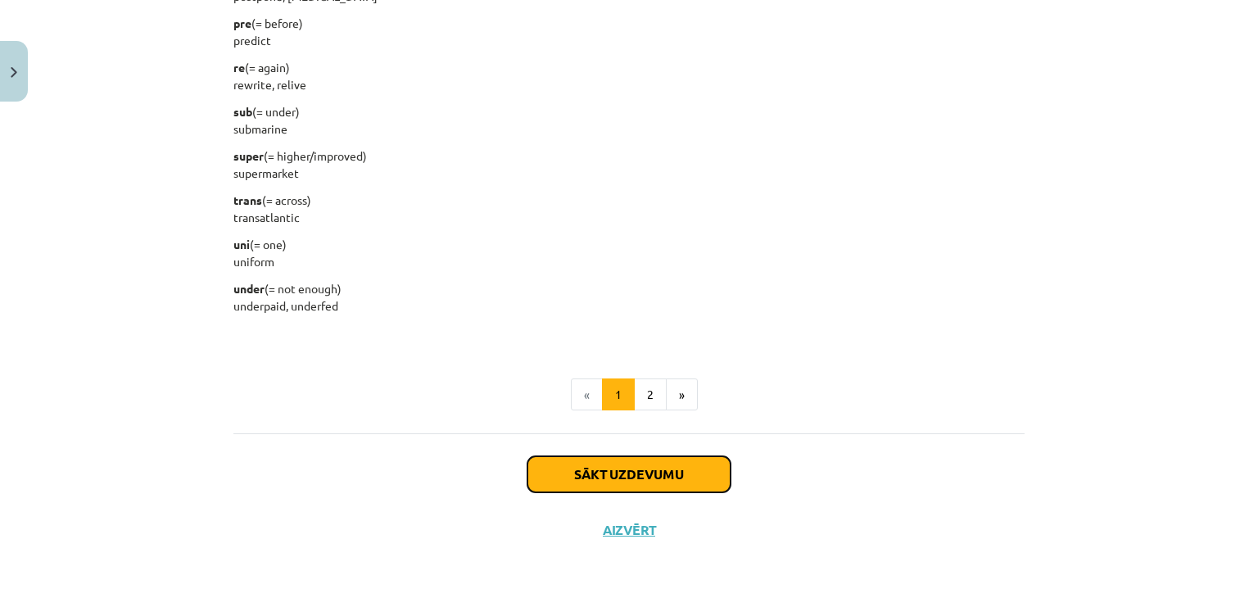
click at [672, 475] on button "Sākt uzdevumu" at bounding box center [628, 474] width 203 height 36
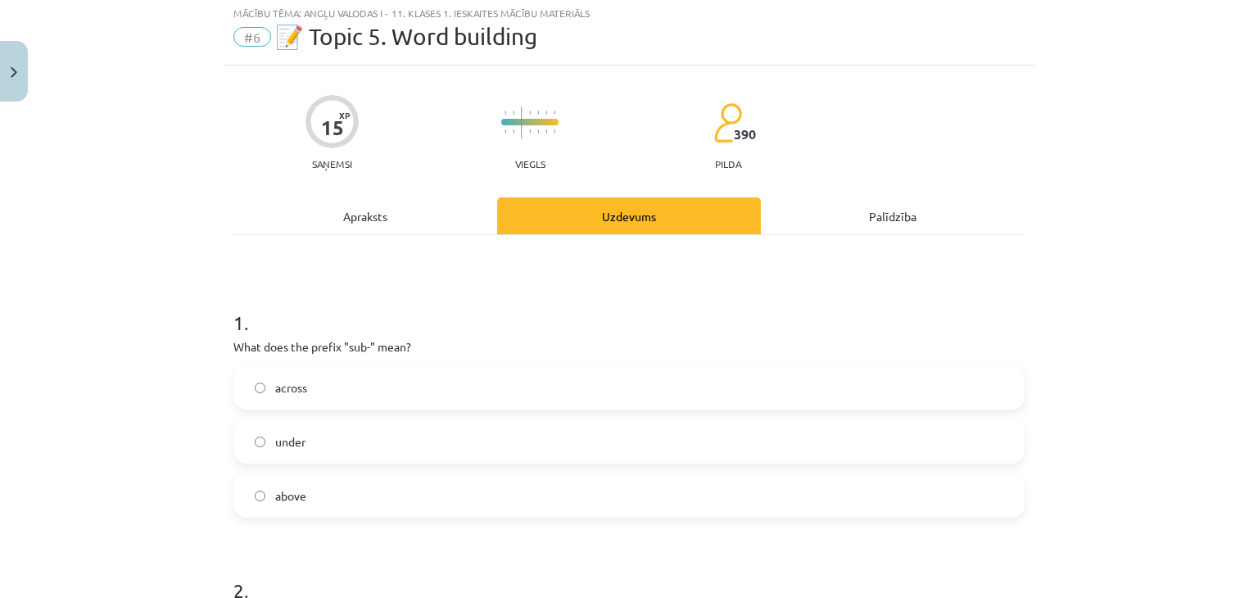
scroll to position [41, 0]
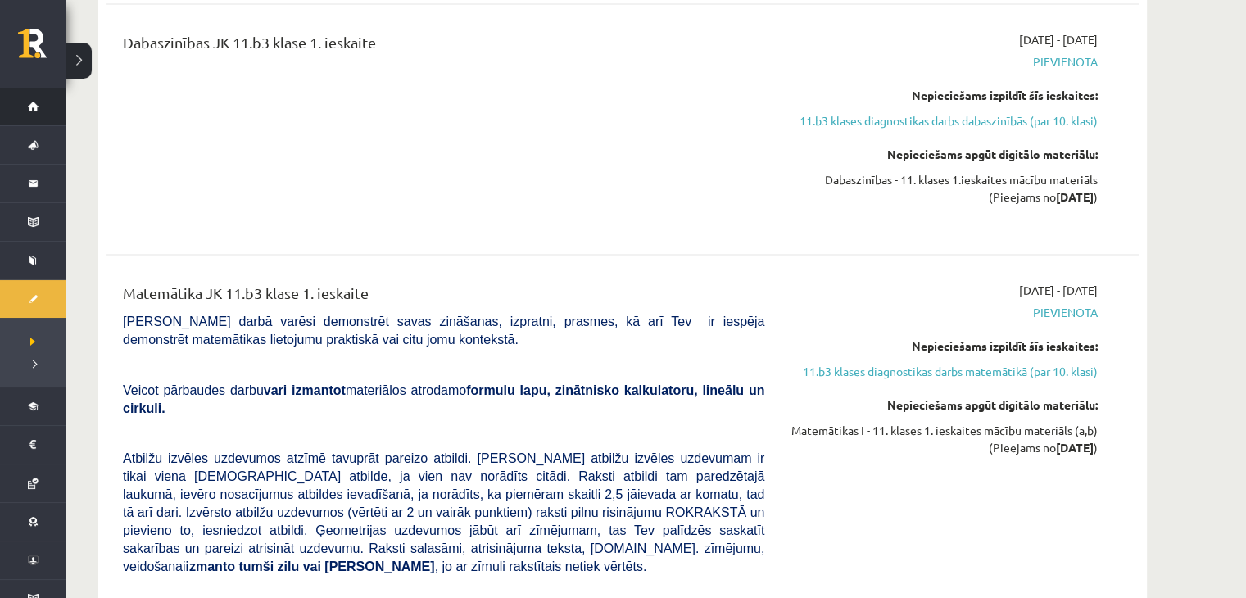
scroll to position [3001, 0]
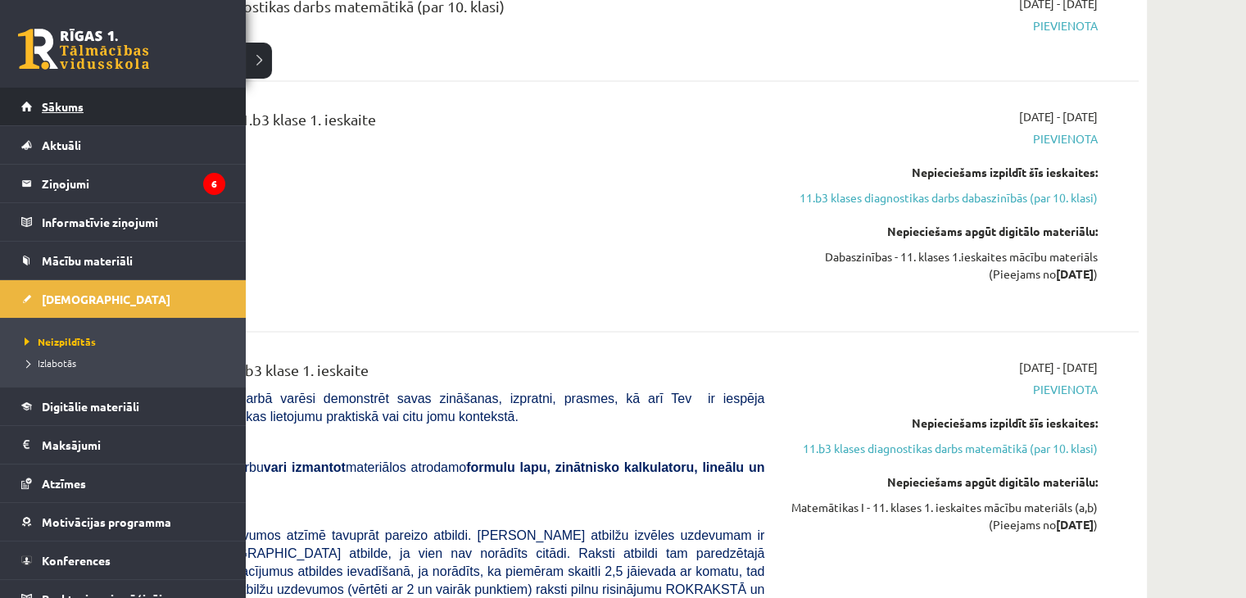
click at [87, 115] on link "Sākums" at bounding box center [123, 107] width 204 height 38
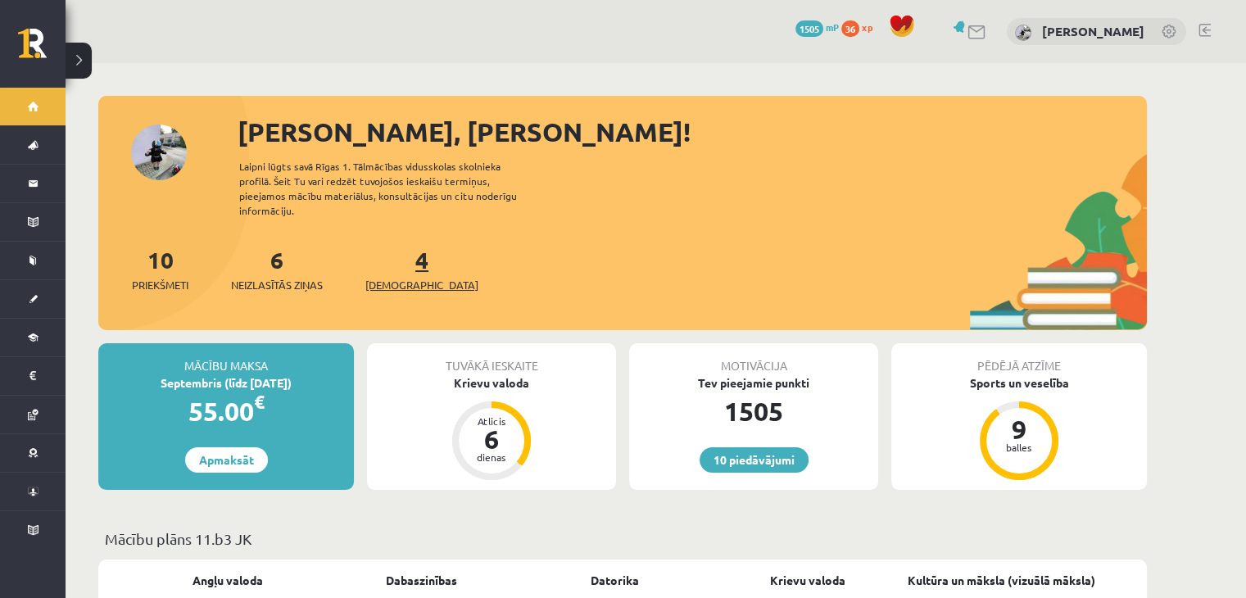
click at [396, 277] on span "[DEMOGRAPHIC_DATA]" at bounding box center [421, 285] width 113 height 16
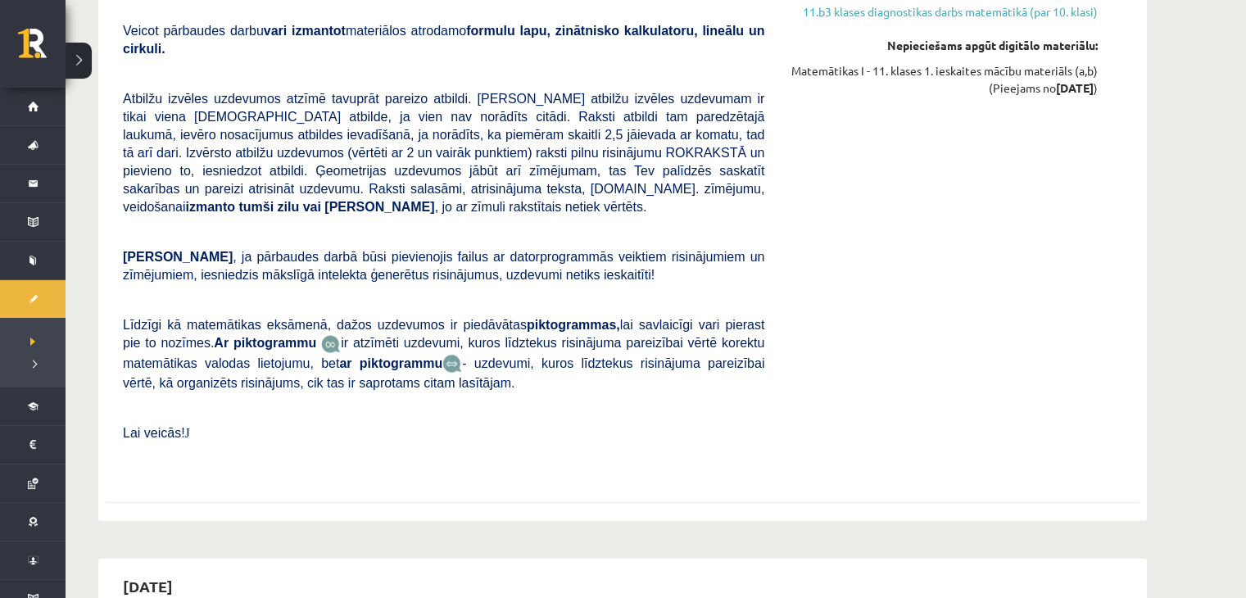
scroll to position [3394, 0]
